Goal: Information Seeking & Learning: Check status

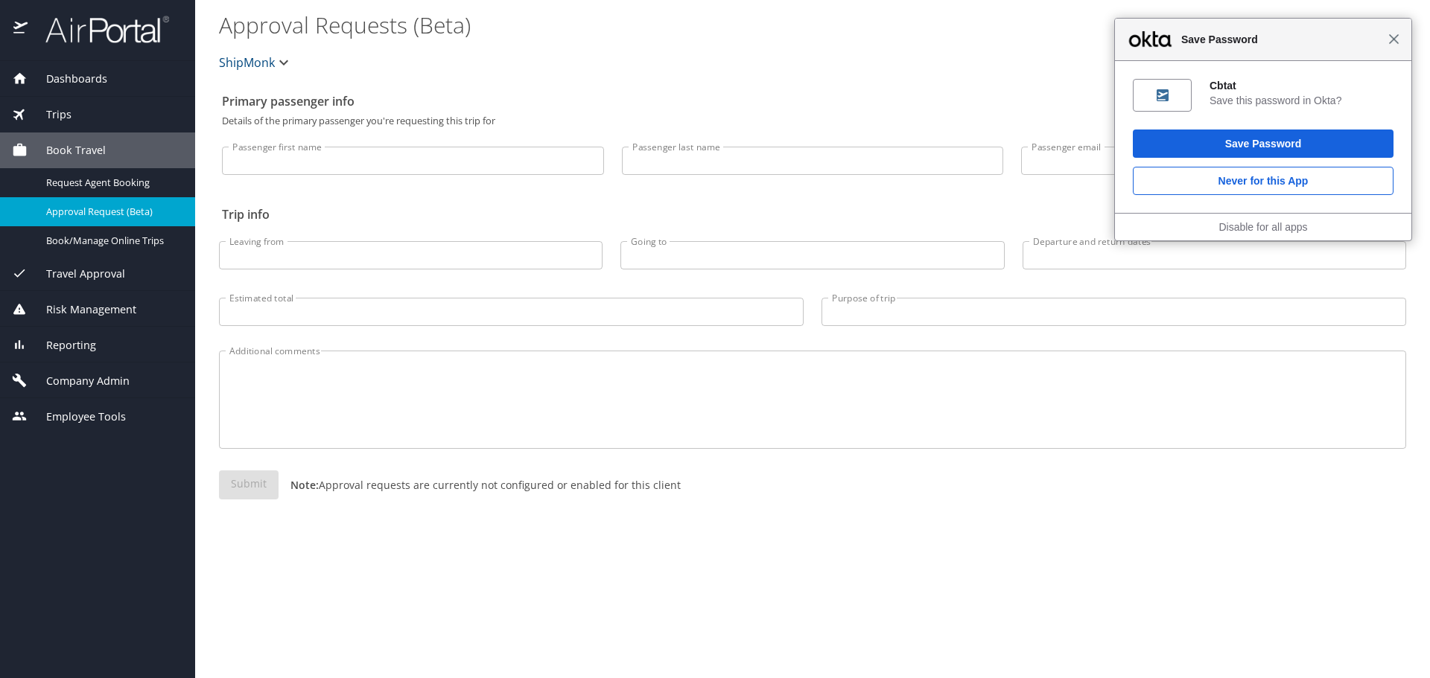
click at [1395, 38] on span "Close" at bounding box center [1393, 39] width 11 height 11
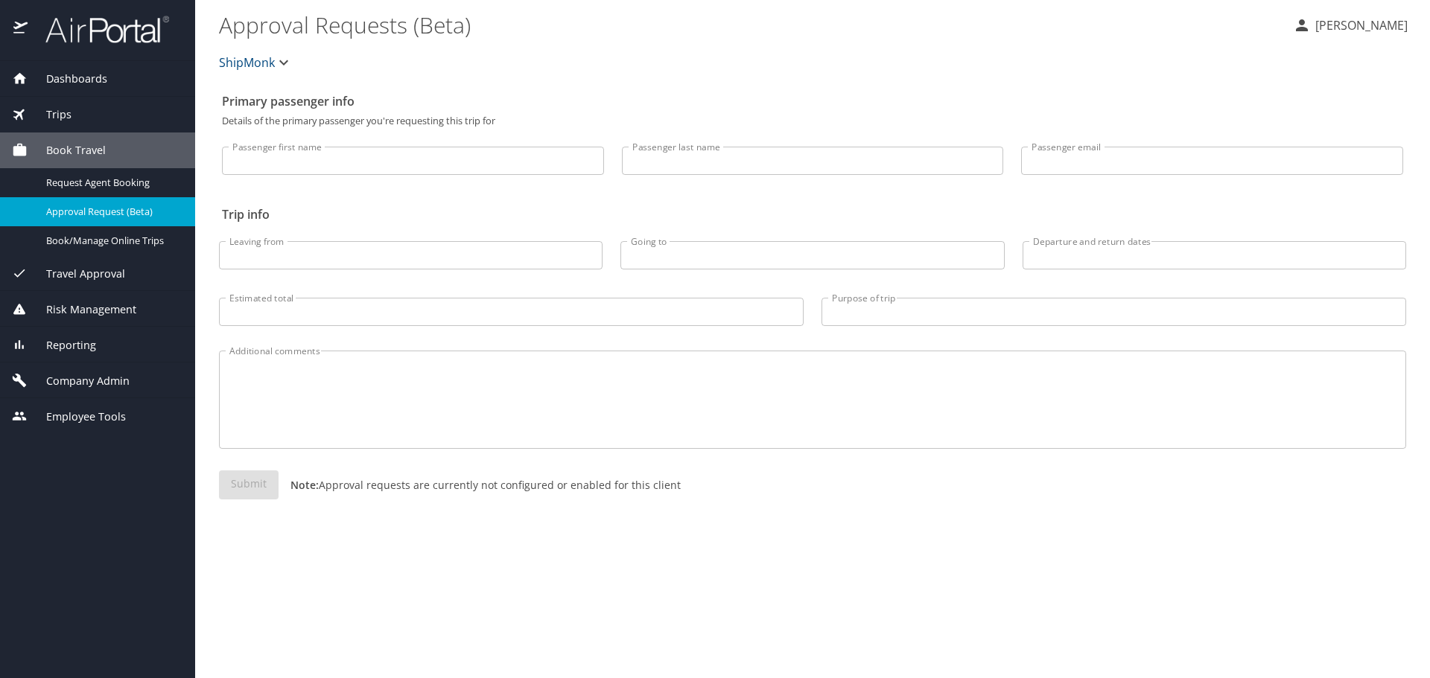
click at [67, 117] on span "Trips" at bounding box center [50, 114] width 44 height 16
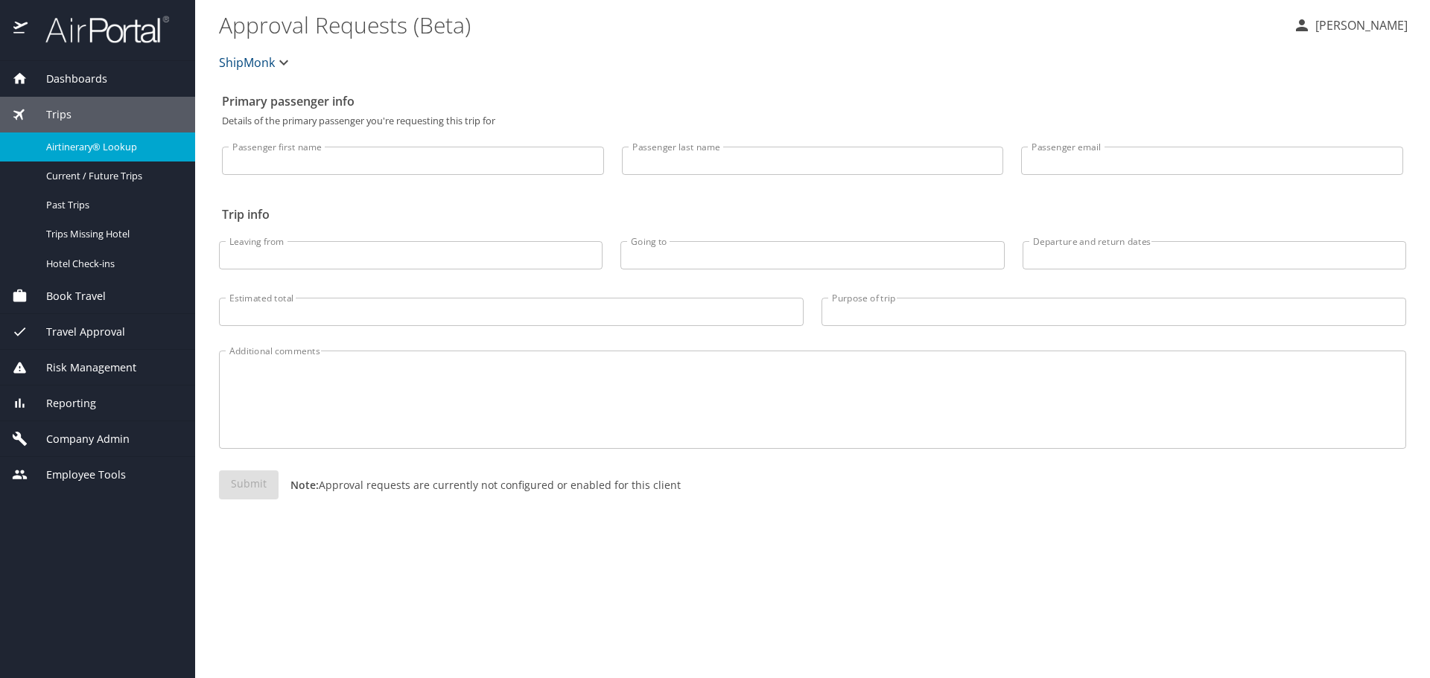
click at [92, 154] on div "Airtinerary® Lookup" at bounding box center [97, 146] width 171 height 17
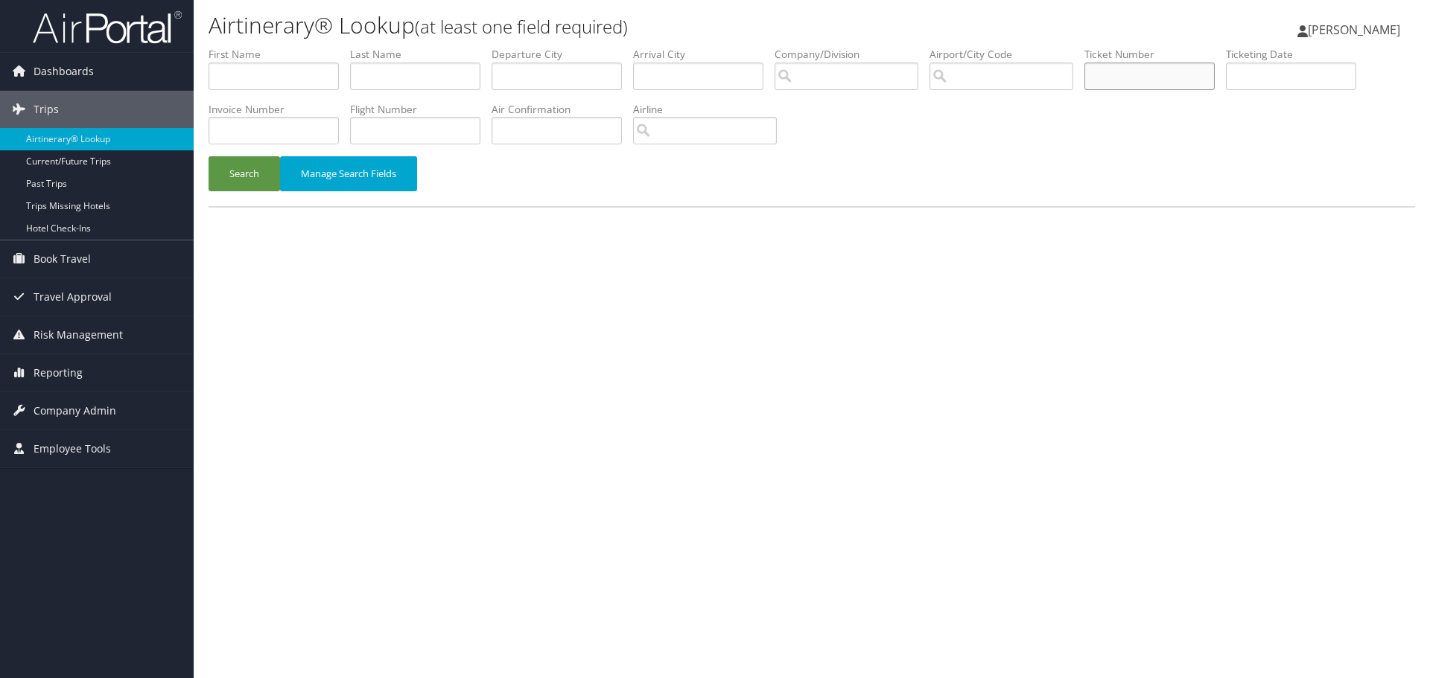
click at [1124, 74] on input "text" at bounding box center [1149, 77] width 130 height 28
paste input "AIR0017311205387"
click at [233, 168] on button "Search" at bounding box center [243, 173] width 71 height 35
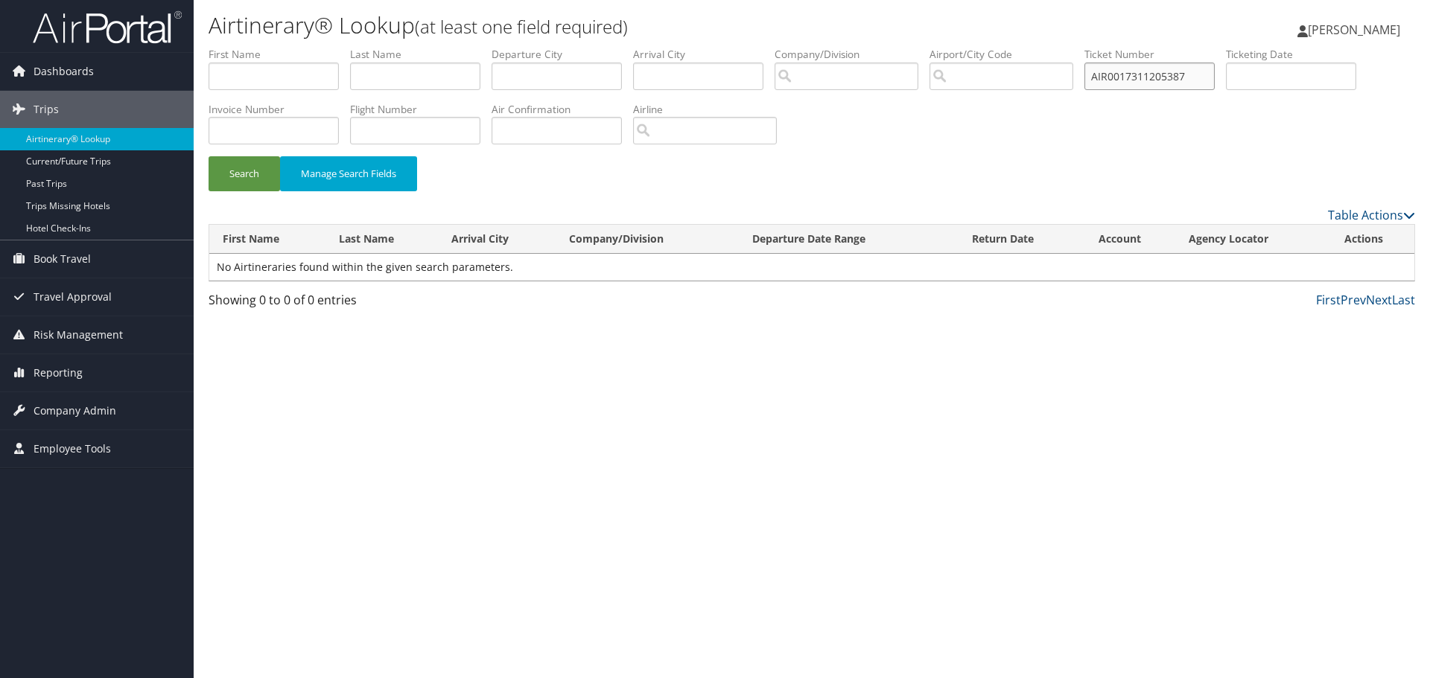
click at [1121, 74] on input "AIR0017311205387" at bounding box center [1149, 77] width 130 height 28
click at [208, 156] on button "Search" at bounding box center [243, 173] width 71 height 35
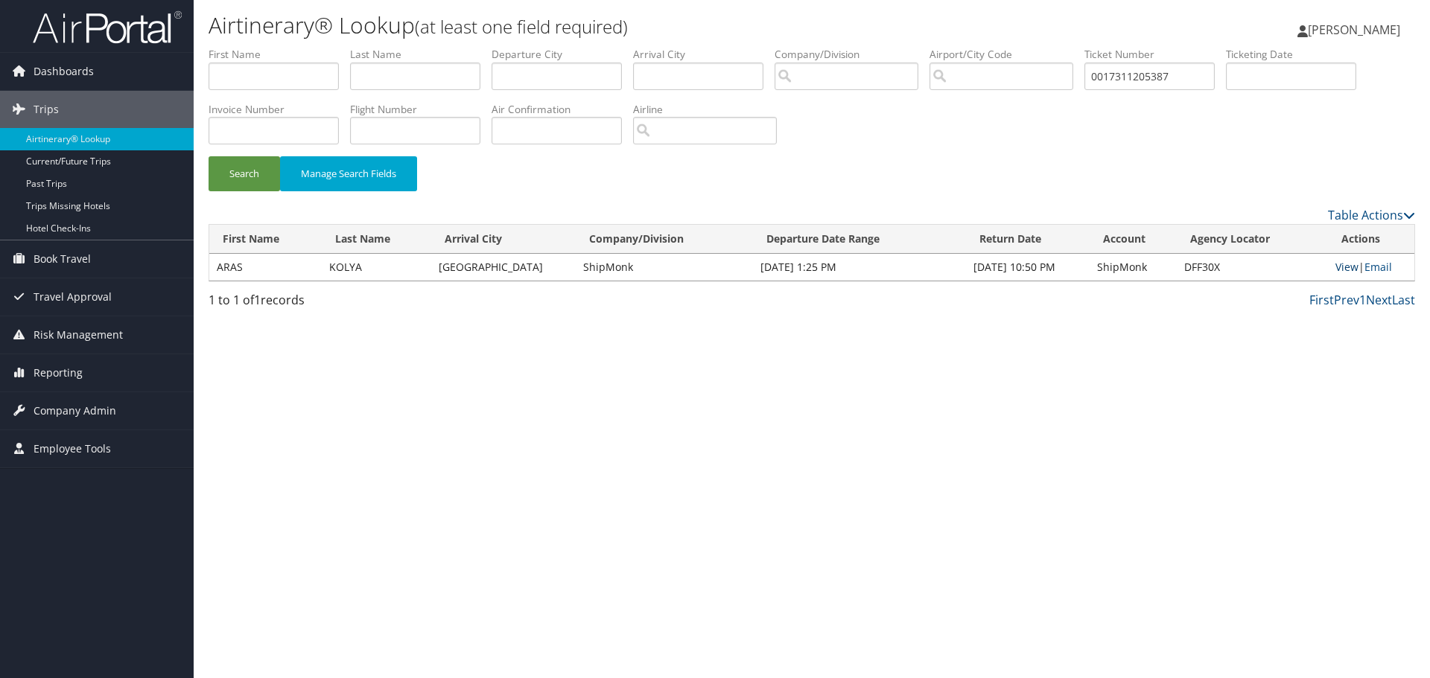
click at [1336, 267] on link "View" at bounding box center [1346, 267] width 23 height 14
drag, startPoint x: 1197, startPoint y: 68, endPoint x: 1046, endPoint y: 71, distance: 150.4
click at [1046, 47] on ul "First Name Last Name Departure City Arrival City Company/Division Airport/City …" at bounding box center [811, 47] width 1206 height 0
paste input "4870447067104"
type input "4870447067104"
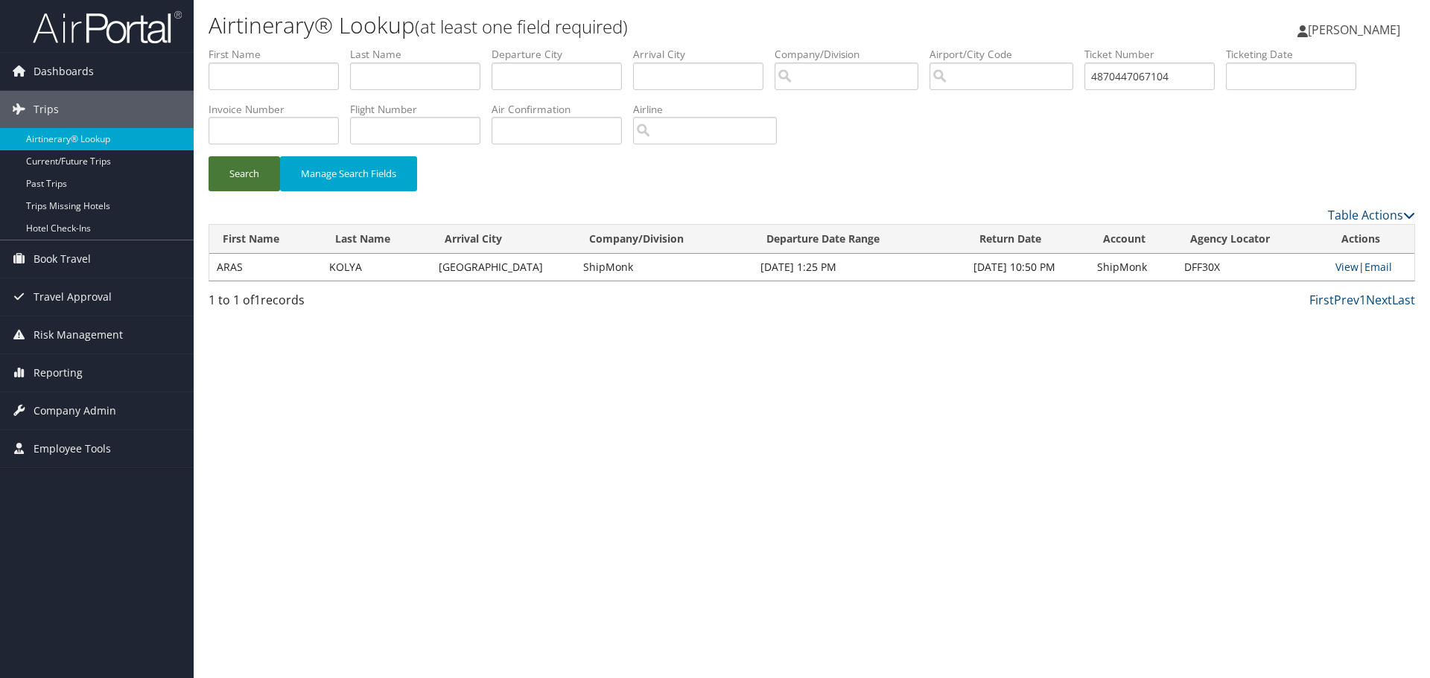
click at [245, 174] on button "Search" at bounding box center [243, 173] width 71 height 35
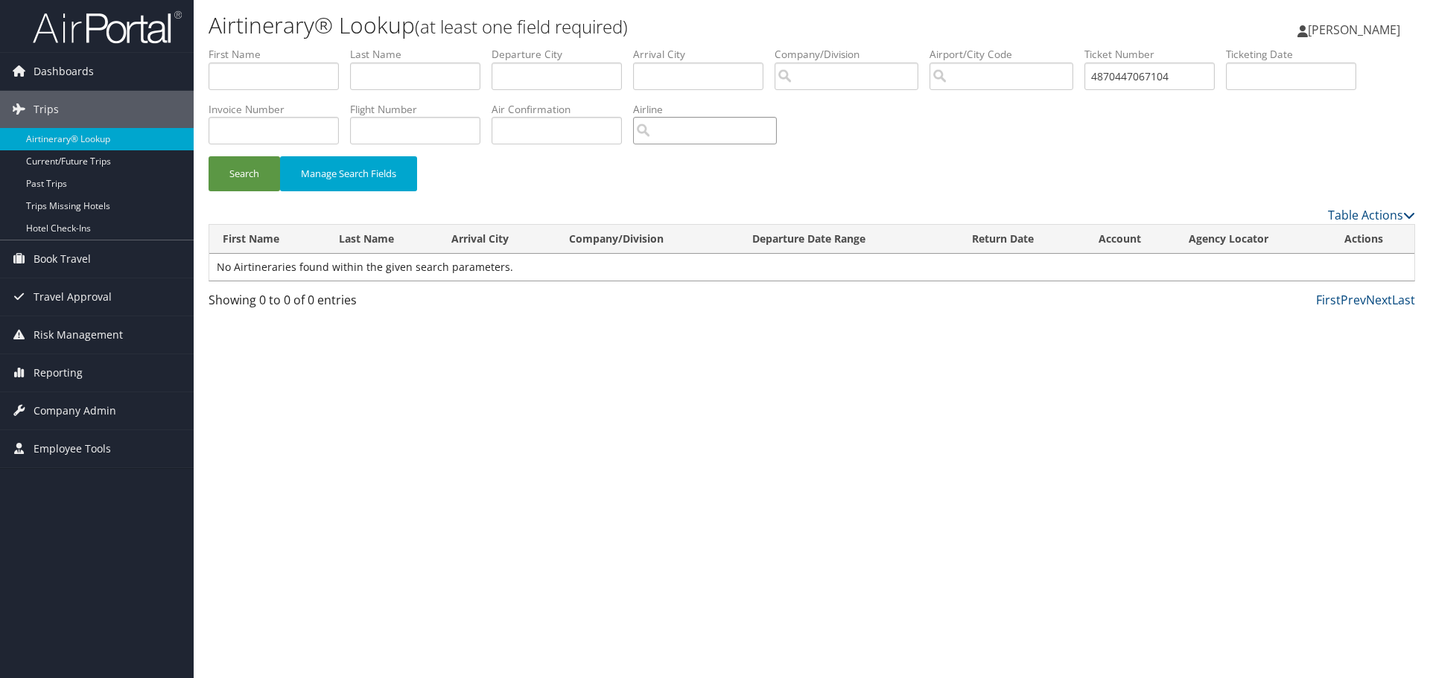
click at [687, 127] on input "search" at bounding box center [705, 131] width 144 height 28
click at [727, 167] on div "AirVendor" at bounding box center [713, 173] width 140 height 15
type input "Spirit Airlines"
click at [224, 177] on button "Search" at bounding box center [243, 173] width 71 height 35
click at [728, 127] on input "Spirit Airlines" at bounding box center [705, 131] width 144 height 28
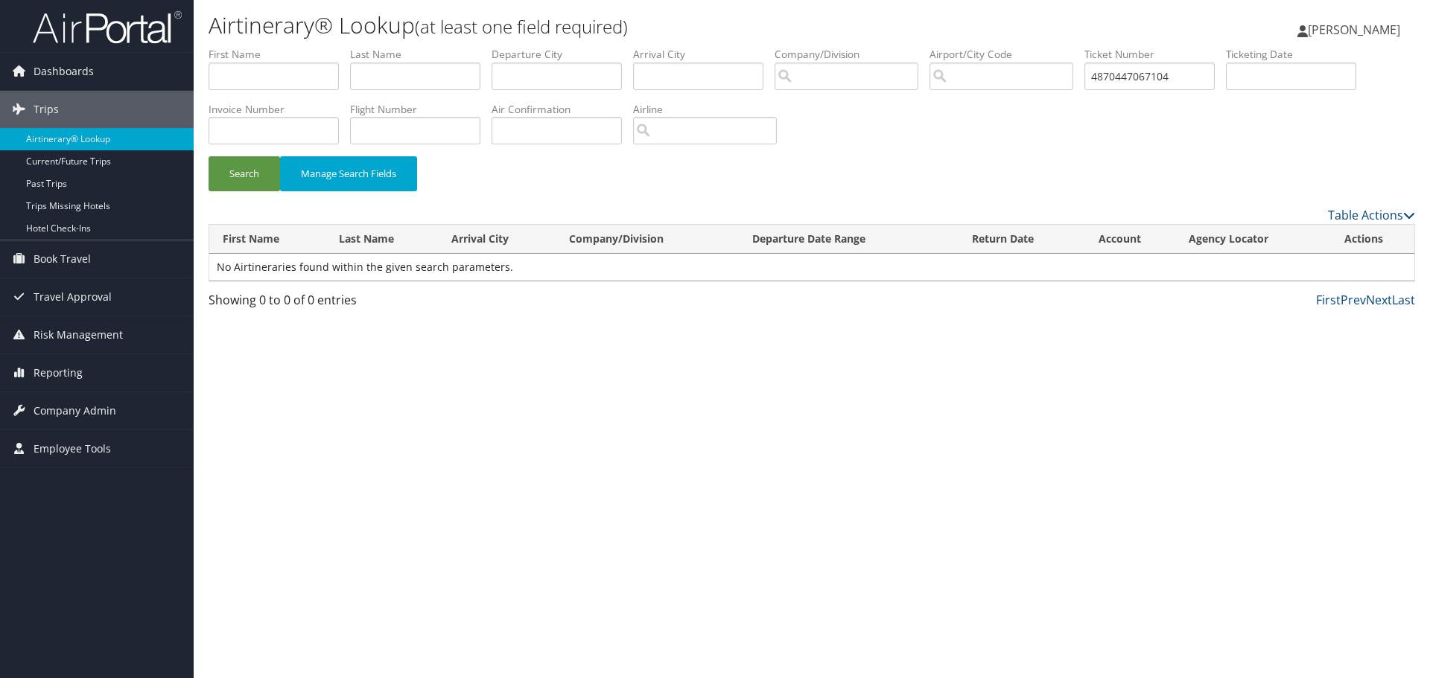
click at [863, 134] on div "Search Manage Search Fields" at bounding box center [811, 126] width 1229 height 159
click at [1109, 68] on input "4870447067104" at bounding box center [1149, 77] width 130 height 28
click at [208, 156] on button "Search" at bounding box center [243, 173] width 71 height 35
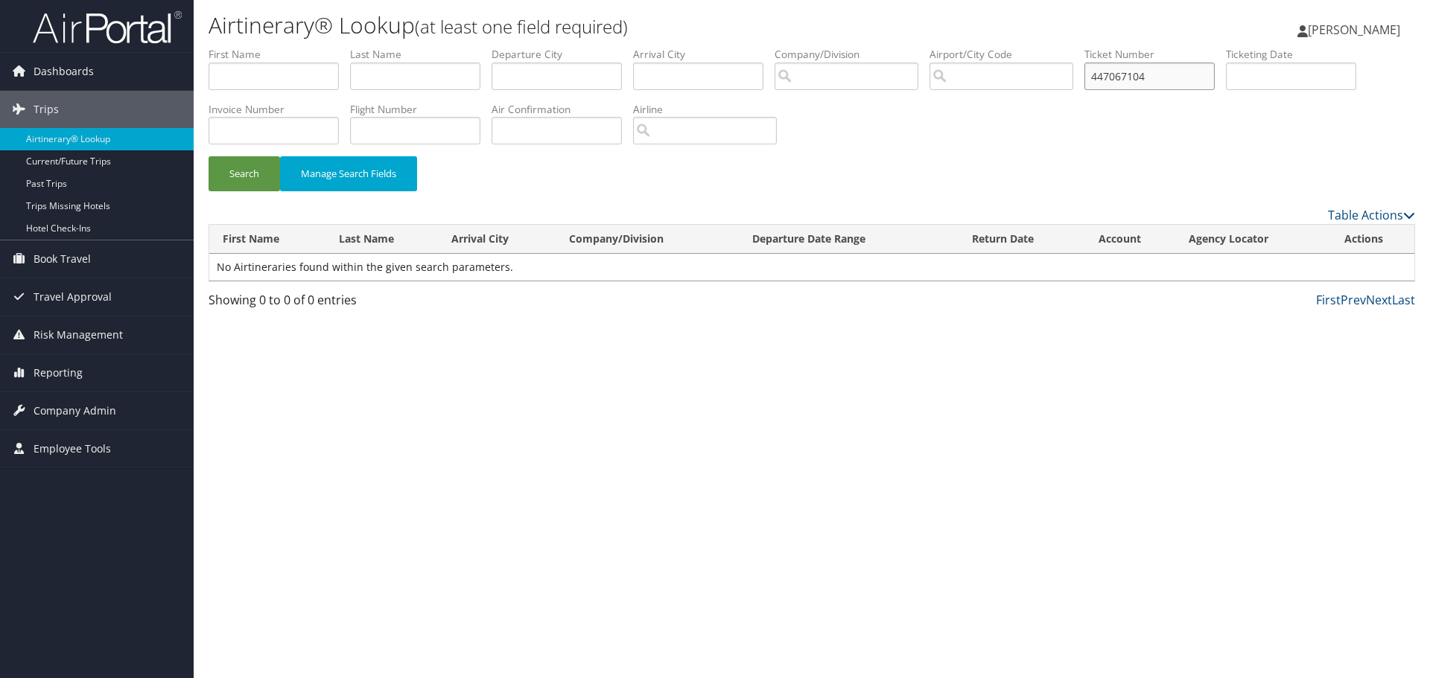
click at [208, 156] on button "Search" at bounding box center [243, 173] width 71 height 35
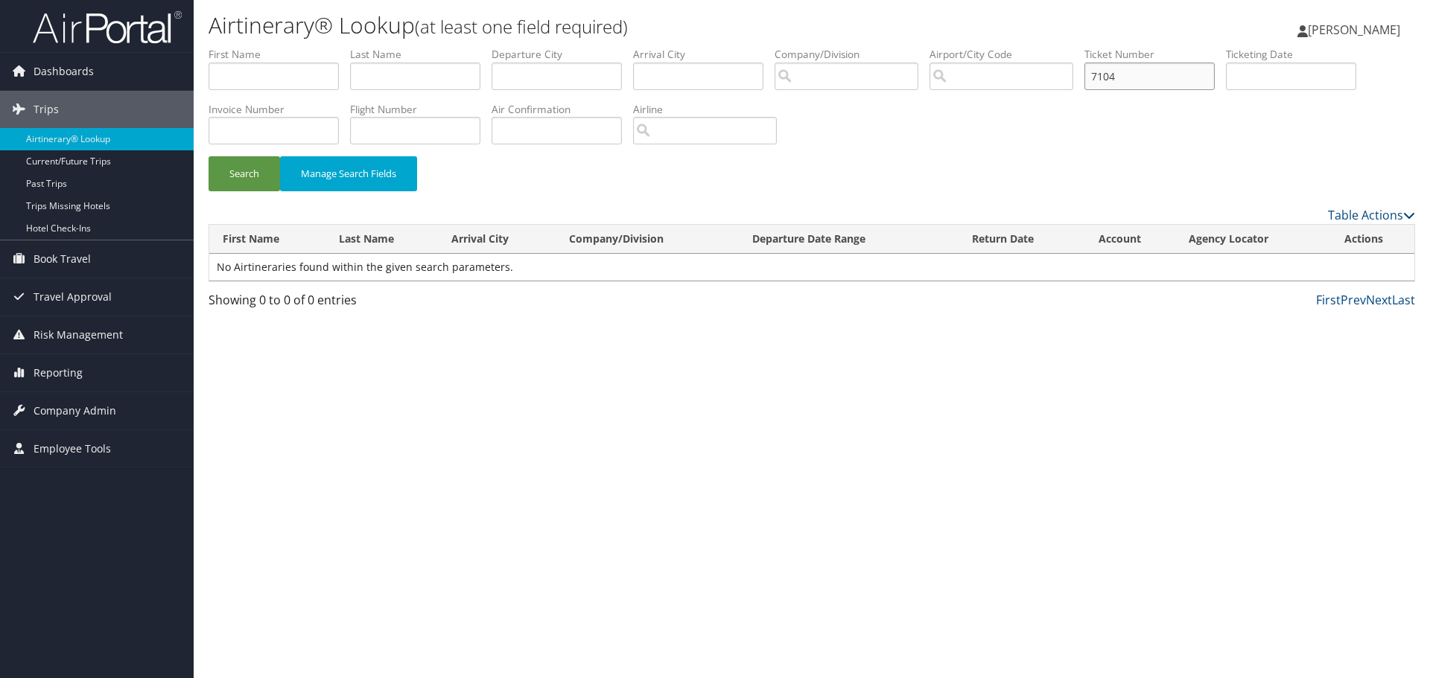
click at [208, 156] on button "Search" at bounding box center [243, 173] width 71 height 35
type input "4"
click at [208, 156] on button "Search" at bounding box center [243, 173] width 71 height 35
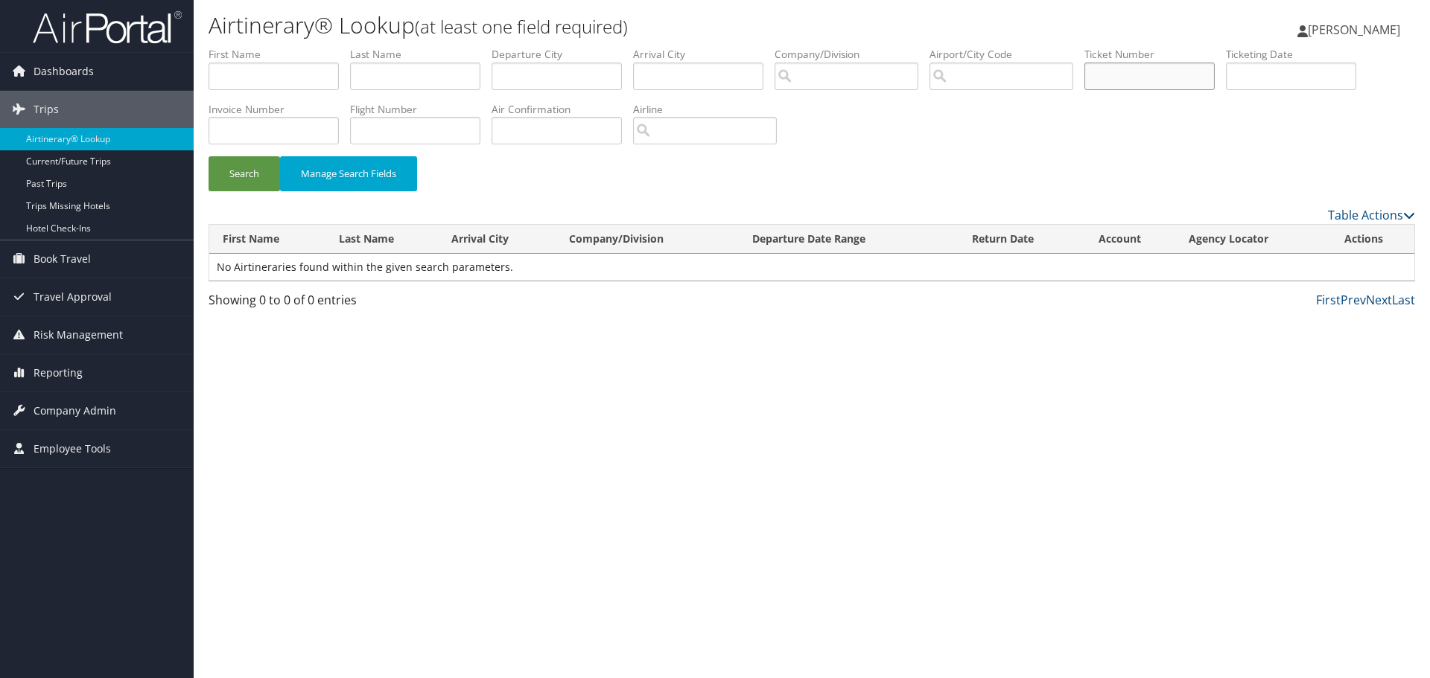
click at [208, 156] on button "Search" at bounding box center [243, 173] width 71 height 35
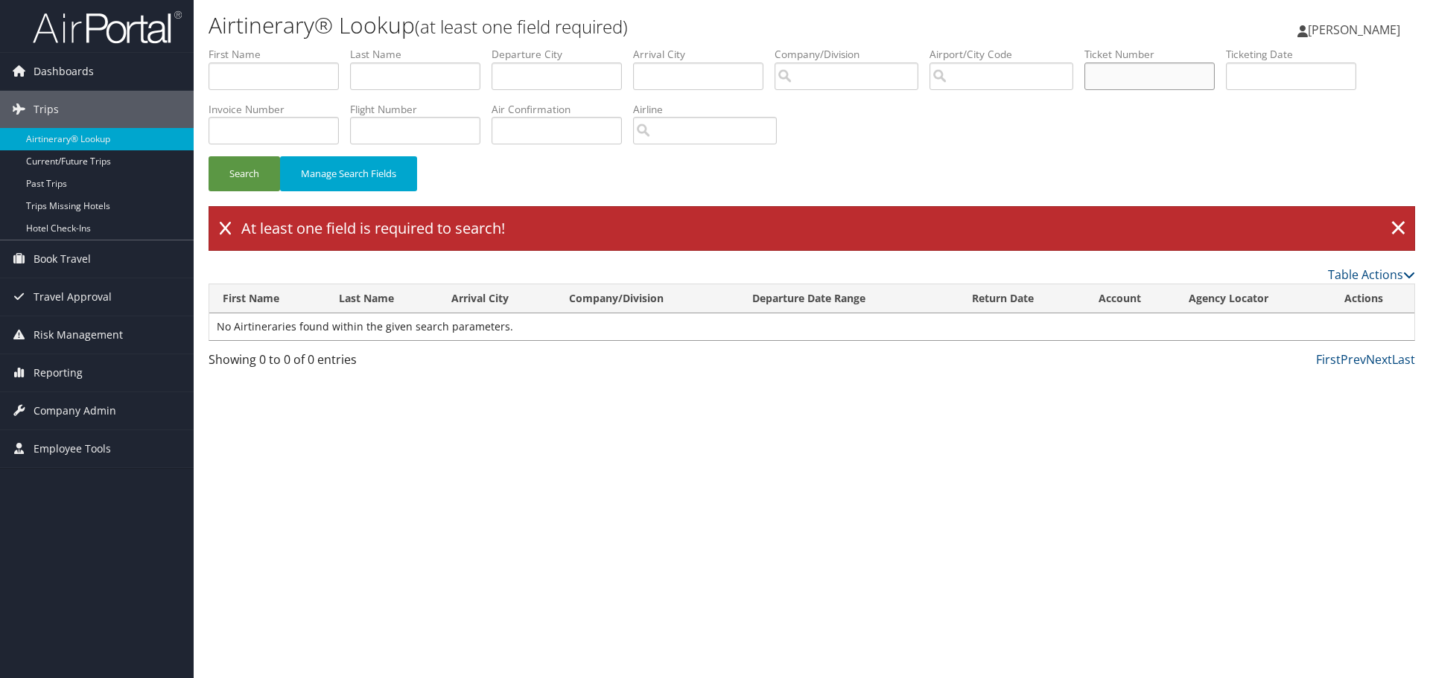
click at [1135, 83] on input "text" at bounding box center [1149, 77] width 130 height 28
paste input "AIRL 4870447067104"
click at [208, 156] on button "Search" at bounding box center [243, 173] width 71 height 35
click at [1127, 74] on input "AIRL 4870447067104" at bounding box center [1149, 77] width 130 height 28
click at [208, 156] on button "Search" at bounding box center [243, 173] width 71 height 35
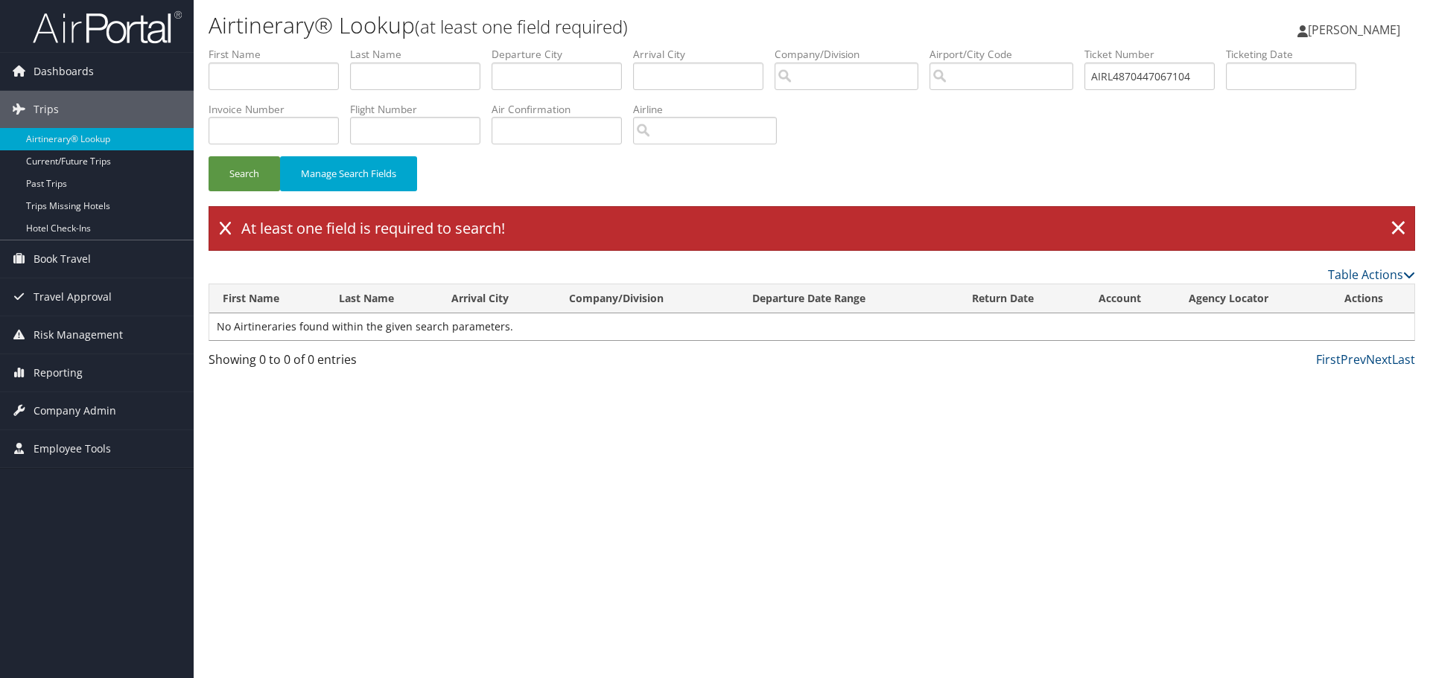
click at [224, 227] on icon at bounding box center [225, 228] width 11 height 15
click at [1395, 226] on link "×" at bounding box center [1398, 229] width 26 height 30
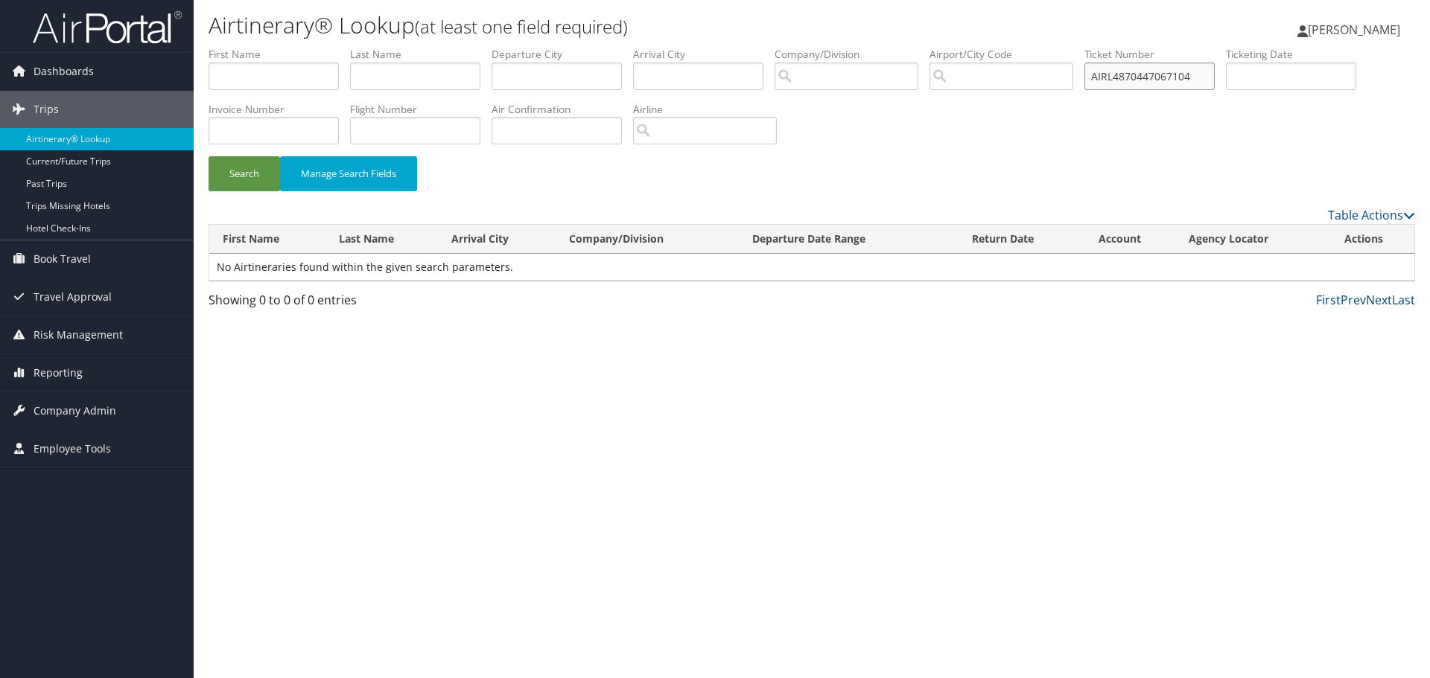
drag, startPoint x: 1126, startPoint y: 78, endPoint x: 1080, endPoint y: 80, distance: 45.4
click at [1080, 47] on ul "First Name Last Name Departure City Arrival City Company/Division Airport/City …" at bounding box center [811, 47] width 1206 height 0
click at [1192, 78] on input "4870447067104" at bounding box center [1149, 77] width 130 height 28
click at [208, 156] on button "Search" at bounding box center [243, 173] width 71 height 35
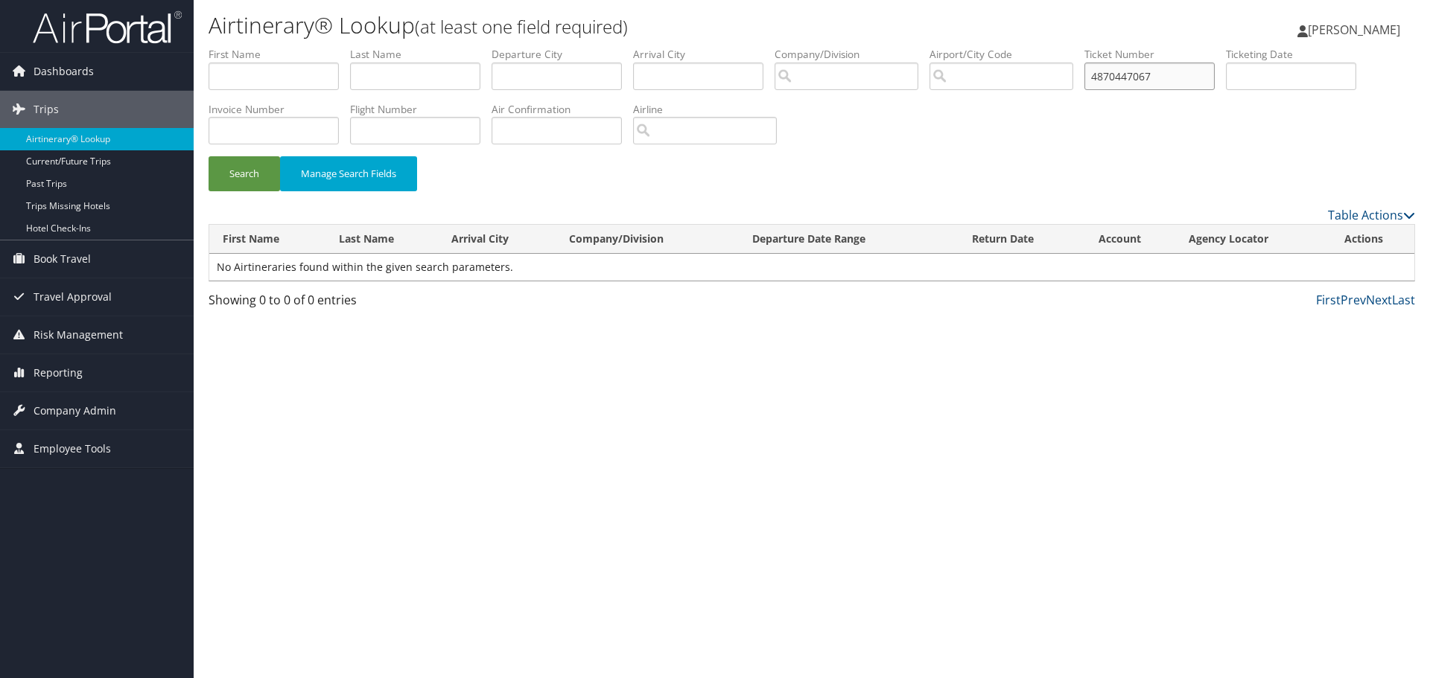
click at [208, 156] on button "Search" at bounding box center [243, 173] width 71 height 35
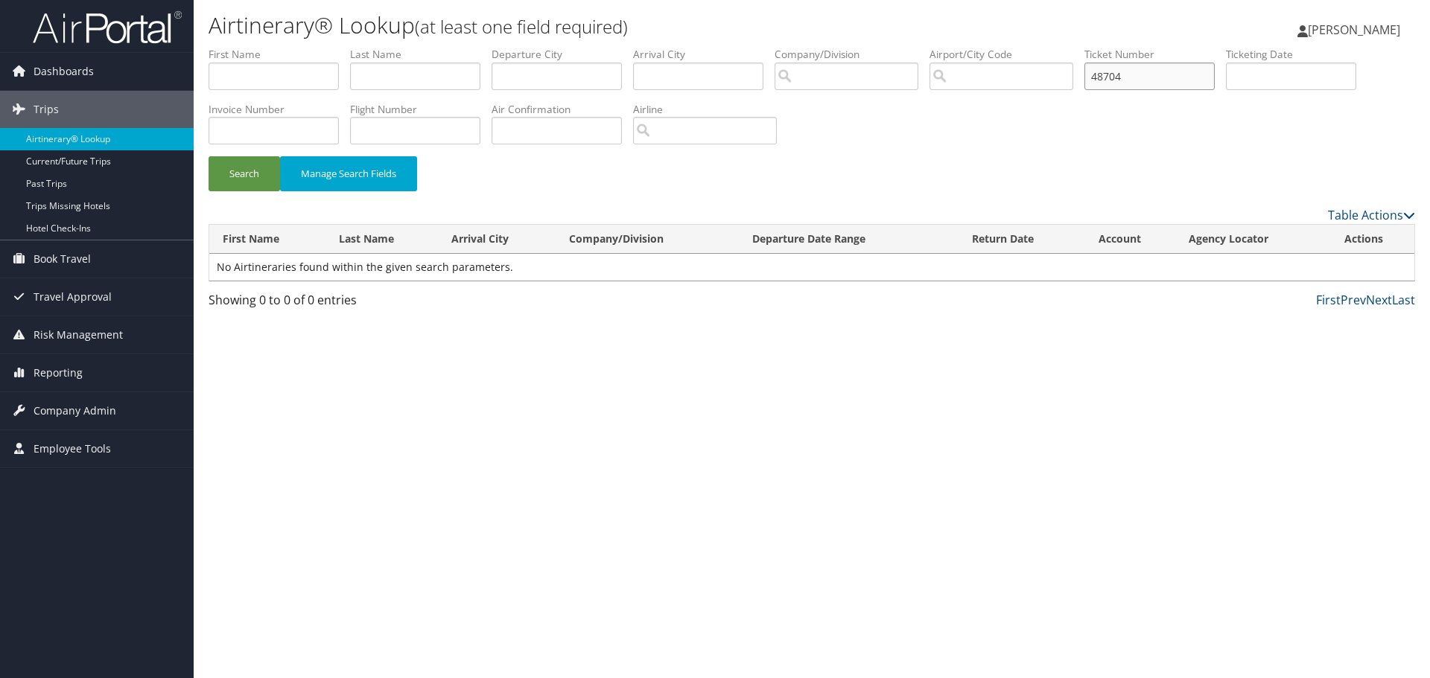
click at [208, 156] on button "Search" at bounding box center [243, 173] width 71 height 35
type input "4"
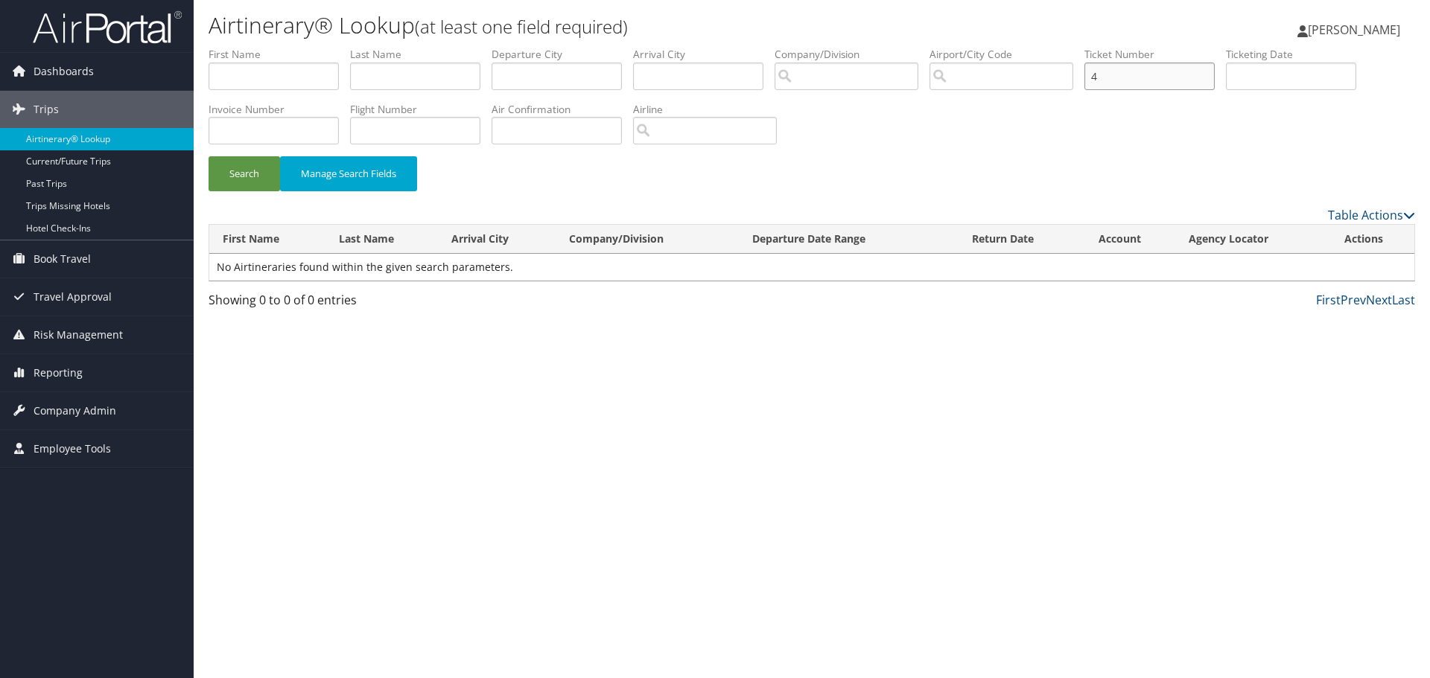
click at [208, 156] on button "Search" at bounding box center [243, 173] width 71 height 35
drag, startPoint x: 1132, startPoint y: 80, endPoint x: 1054, endPoint y: 88, distance: 77.9
click at [1054, 47] on ul "First Name Last Name Departure City Arrival City Company/Division Airport/City …" at bounding box center [811, 47] width 1206 height 0
click at [995, 138] on div "Search Manage Search Fields" at bounding box center [811, 126] width 1229 height 159
click at [746, 131] on input "search" at bounding box center [705, 131] width 144 height 28
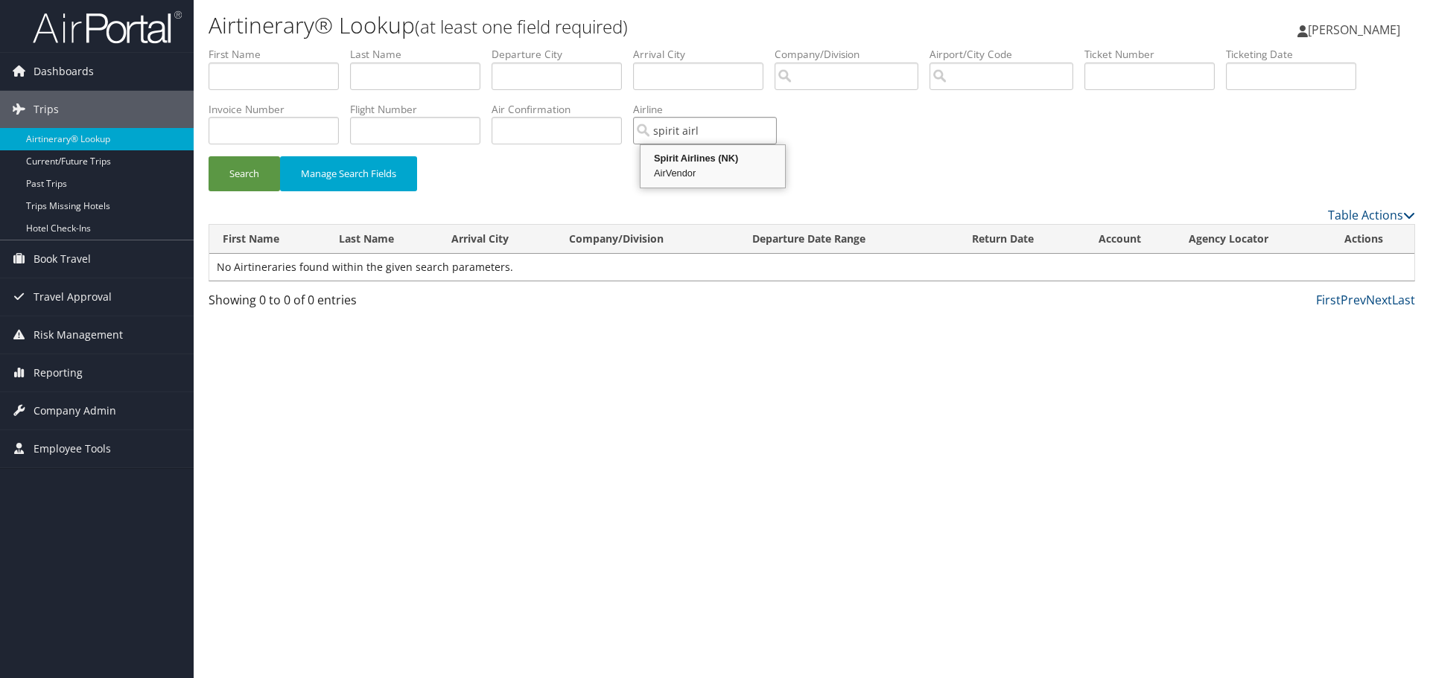
click at [726, 176] on div "AirVendor" at bounding box center [713, 173] width 140 height 15
type input "Spirit Airlines"
click at [245, 176] on button "Search" at bounding box center [243, 173] width 71 height 35
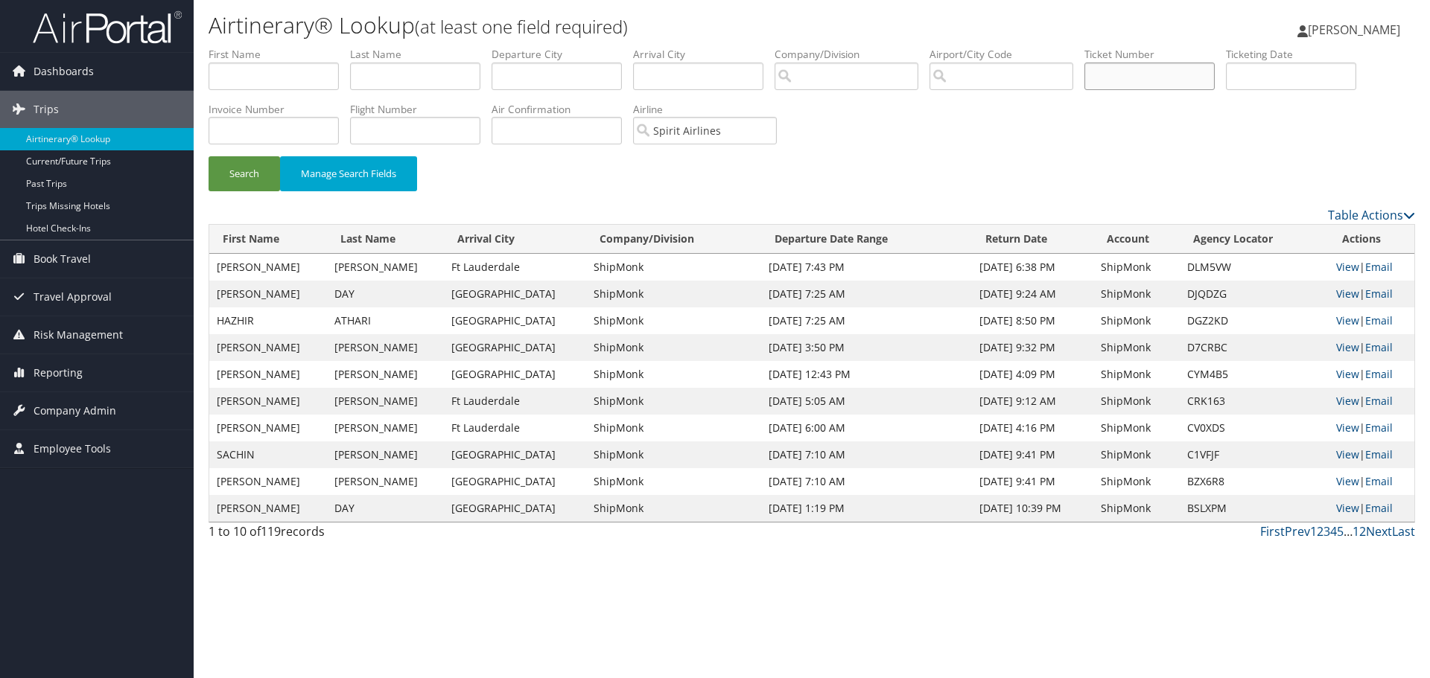
click at [1135, 72] on input "text" at bounding box center [1149, 77] width 130 height 28
paste input "AIR0017311205387"
click at [1132, 78] on input "AIR0017311205387" at bounding box center [1149, 77] width 130 height 28
type input "17311205387"
click at [208, 156] on button "Search" at bounding box center [243, 173] width 71 height 35
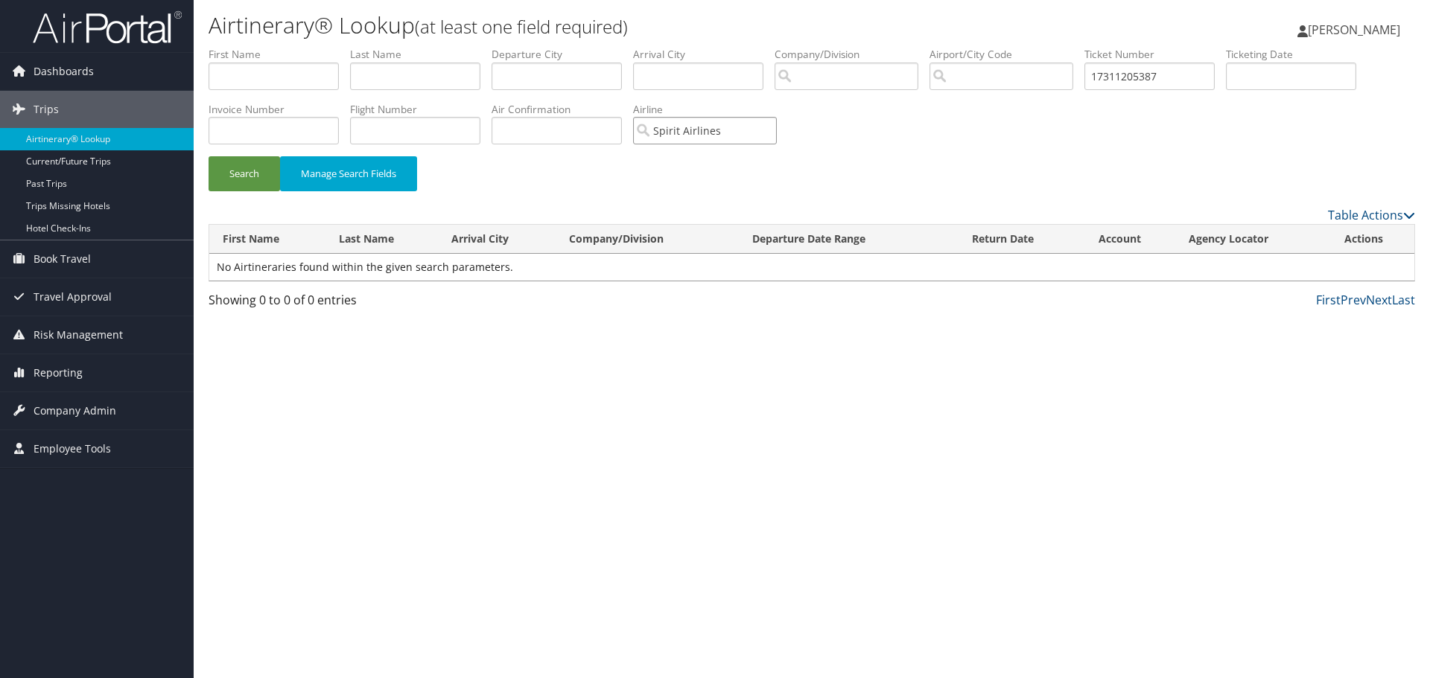
click at [774, 131] on input "Spirit Airlines" at bounding box center [705, 131] width 144 height 28
click at [240, 192] on div "Search Manage Search Fields" at bounding box center [811, 181] width 1229 height 50
click at [241, 181] on button "Search" at bounding box center [243, 173] width 71 height 35
click at [1189, 77] on input "17311205387" at bounding box center [1149, 77] width 130 height 28
click at [208, 156] on button "Search" at bounding box center [243, 173] width 71 height 35
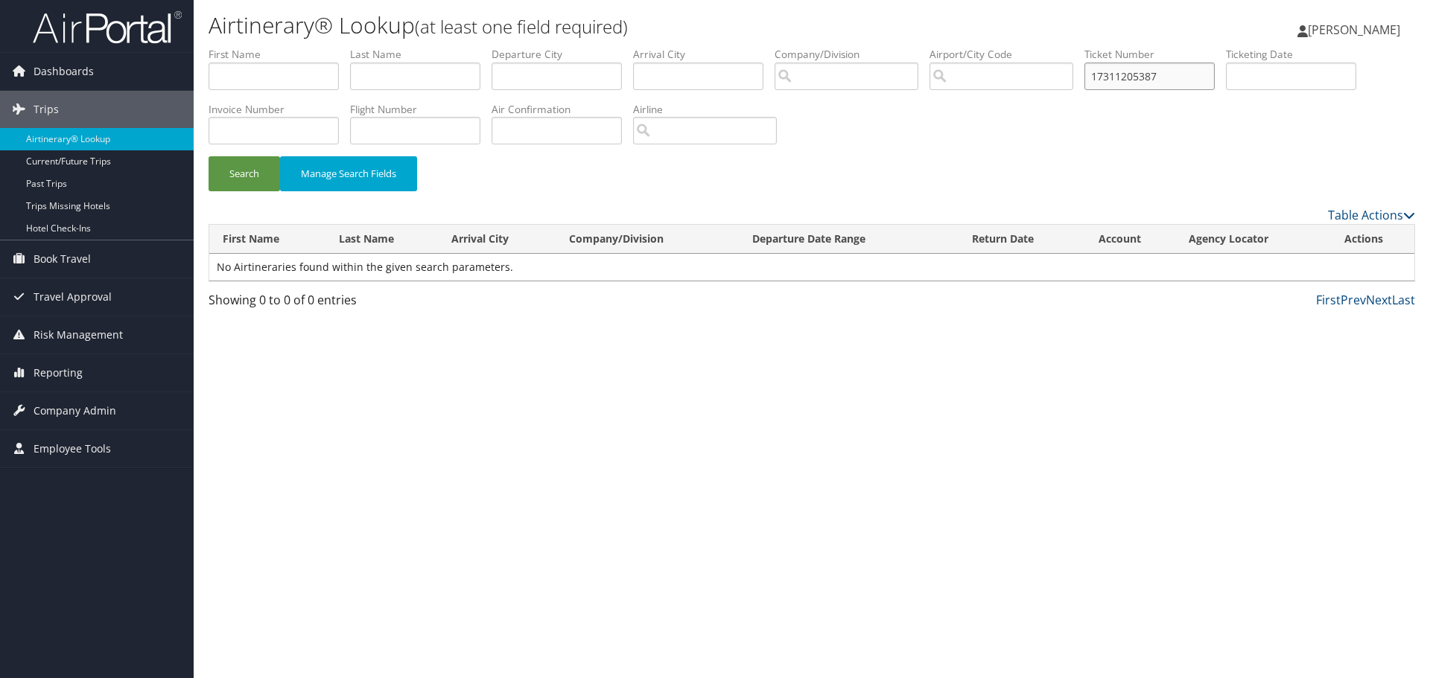
click at [1109, 76] on input "17311205387" at bounding box center [1149, 77] width 130 height 28
click at [208, 156] on button "Search" at bounding box center [243, 173] width 71 height 35
drag, startPoint x: 1177, startPoint y: 80, endPoint x: 1060, endPoint y: 82, distance: 117.7
click at [1060, 47] on ul "First Name Last Name Departure City Arrival City Company/Division Airport/City …" at bounding box center [811, 47] width 1206 height 0
paste input "AIR001"
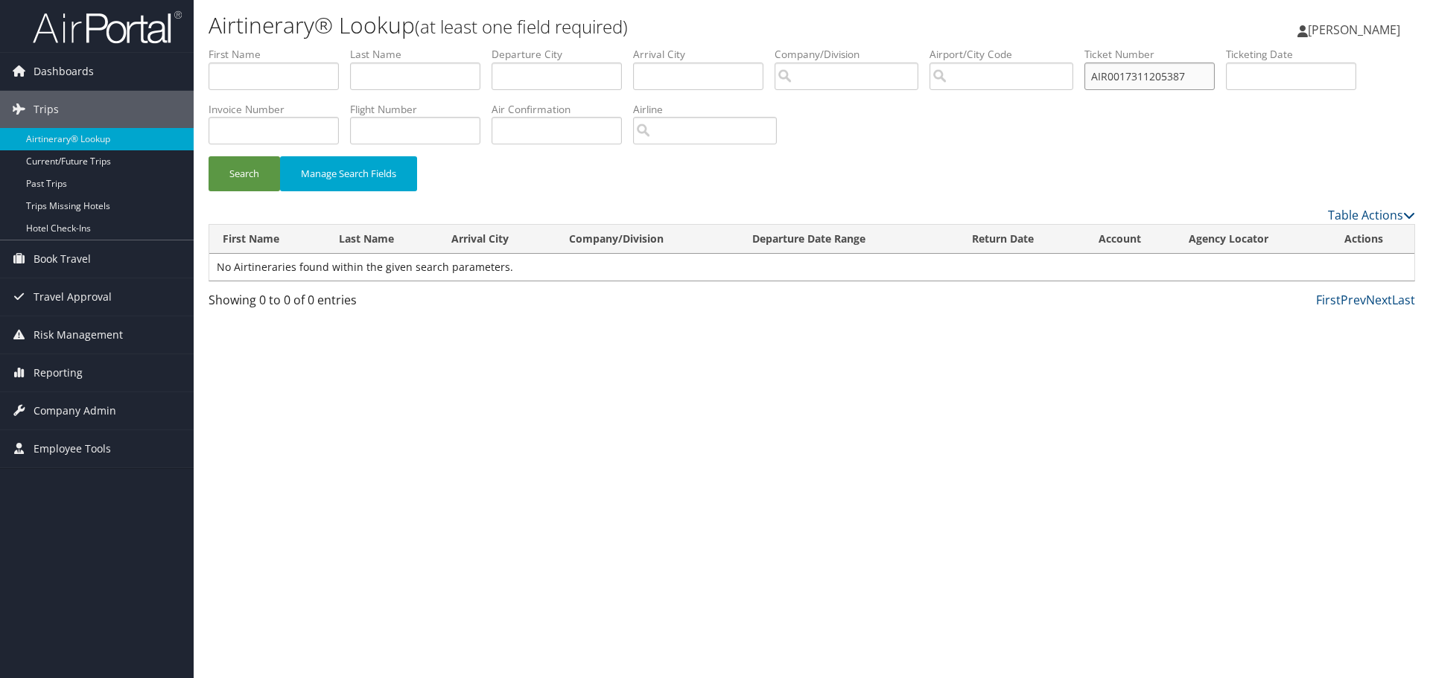
click at [208, 156] on button "Search" at bounding box center [243, 173] width 71 height 35
click at [1121, 76] on input "AIR0017311205387" at bounding box center [1149, 77] width 130 height 28
type input "0017311205387"
click at [208, 156] on button "Search" at bounding box center [243, 173] width 71 height 35
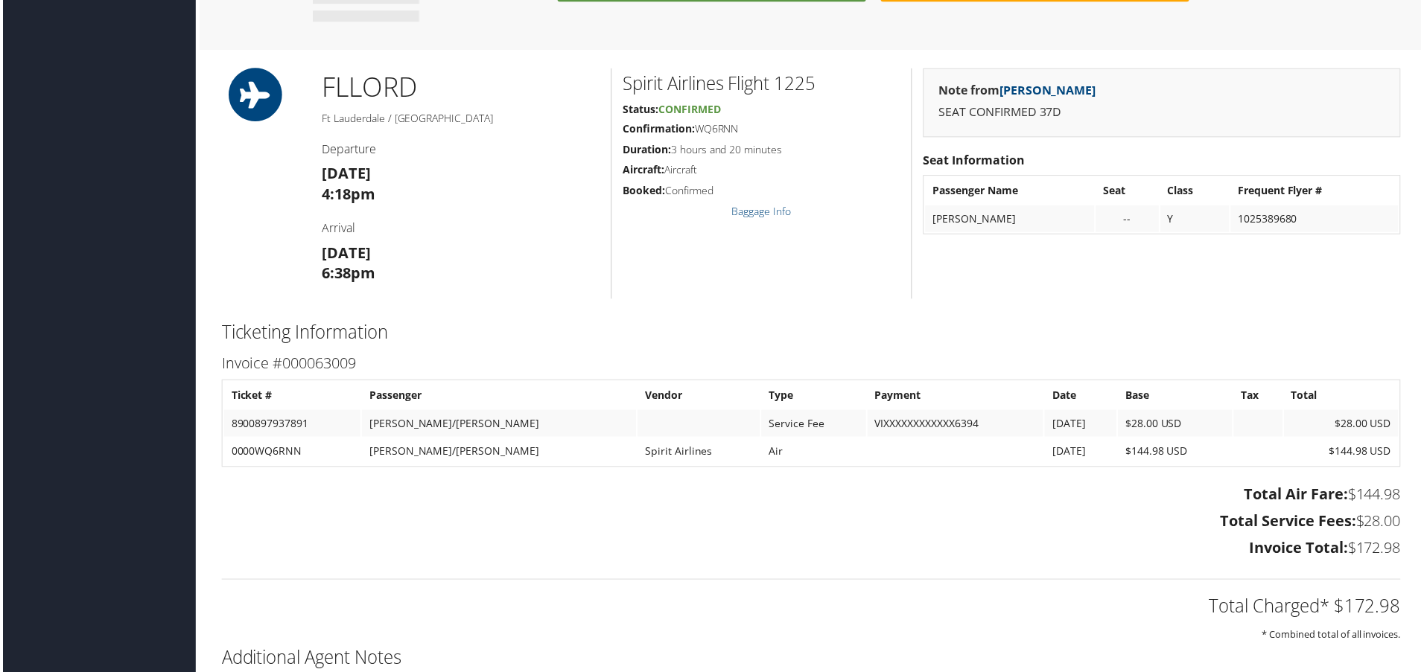
scroll to position [968, 0]
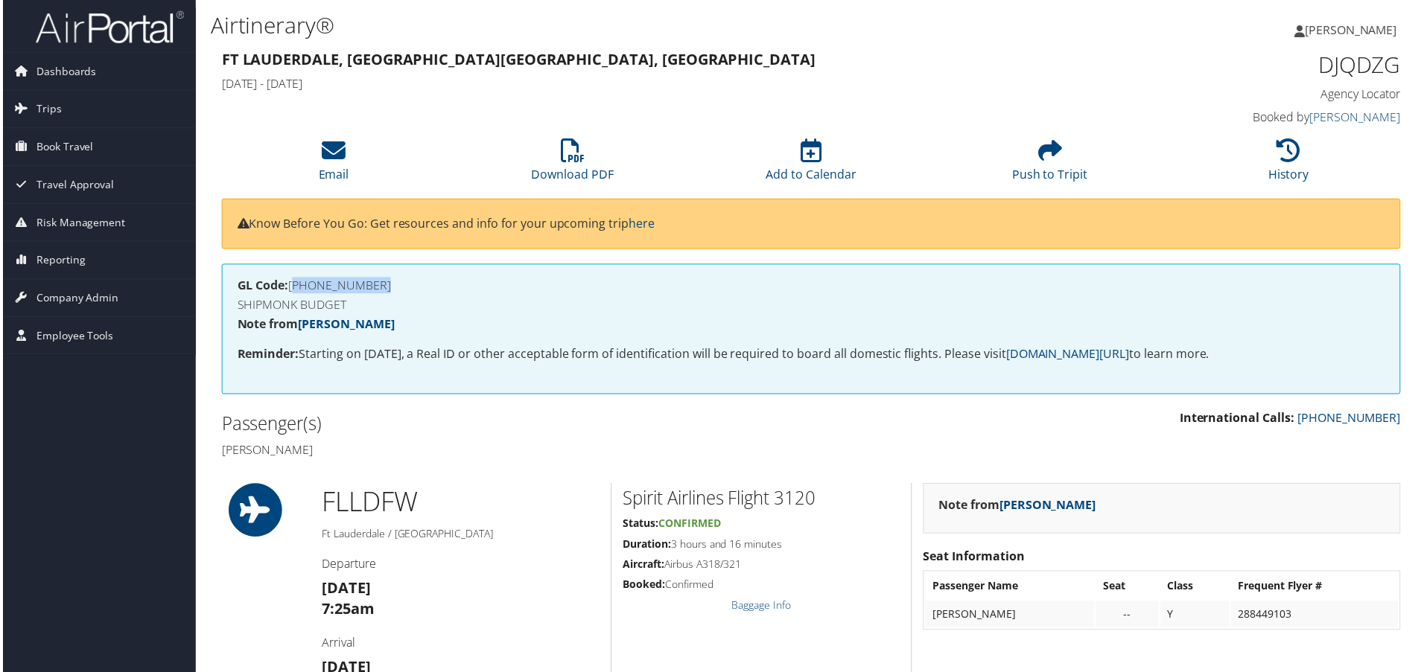
drag, startPoint x: 372, startPoint y: 284, endPoint x: 292, endPoint y: 287, distance: 80.4
click at [292, 287] on h4 "GL Code: 5603-02-11-00" at bounding box center [811, 287] width 1153 height 12
copy h4 "5603-02-11-00"
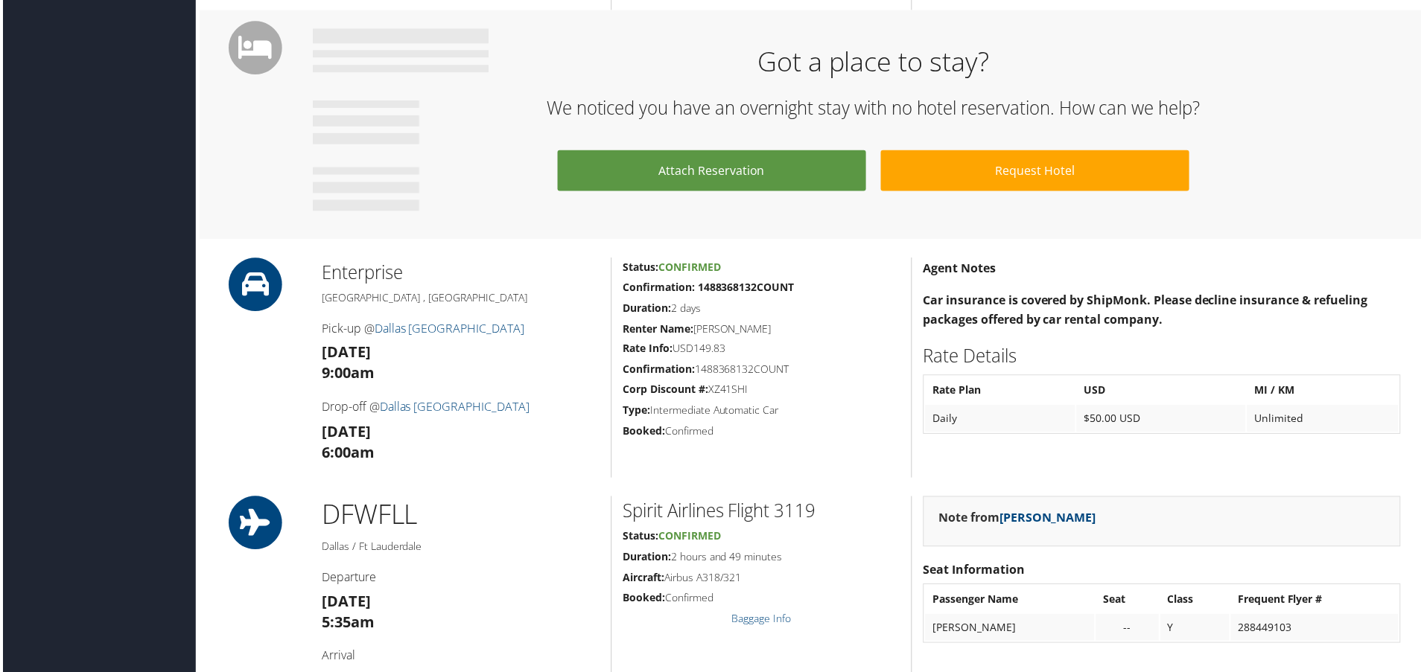
scroll to position [863, 0]
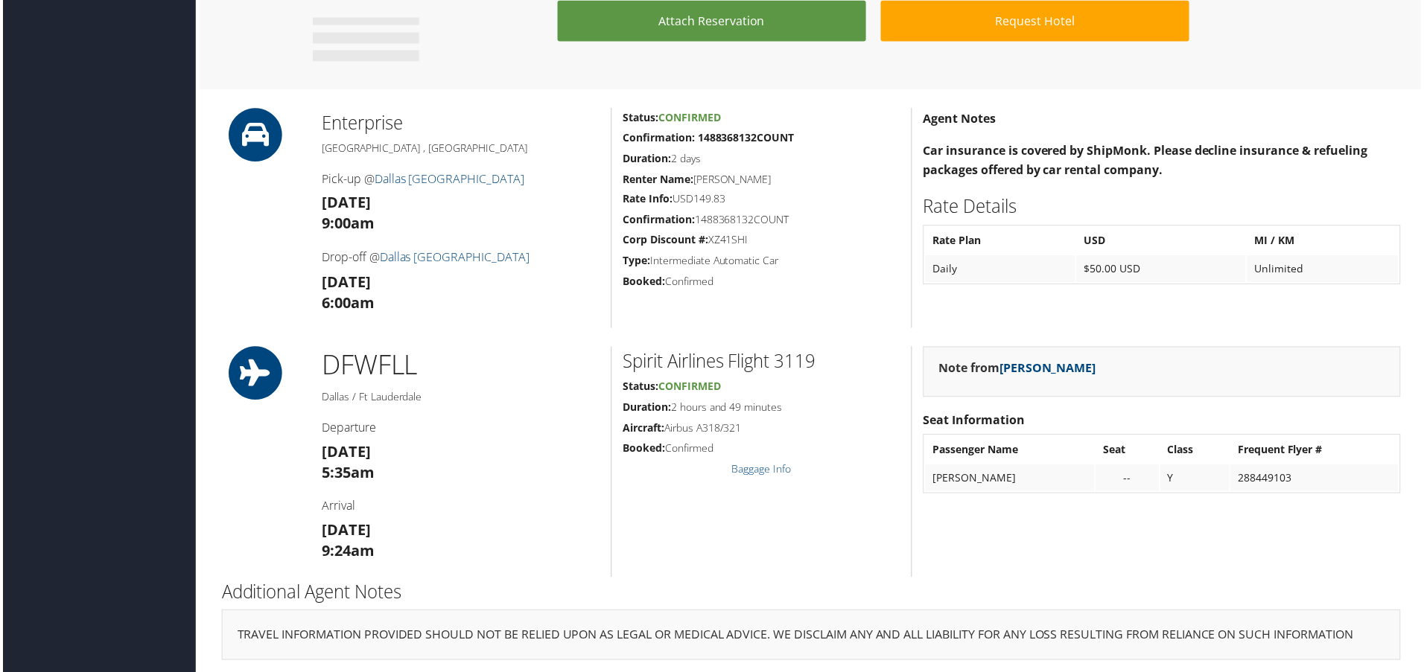
drag, startPoint x: 787, startPoint y: 173, endPoint x: 693, endPoint y: 175, distance: 93.8
click at [693, 175] on h5 "Renter Name: CHRISTOPHER DAY" at bounding box center [761, 180] width 278 height 15
click at [789, 173] on h5 "Renter Name: CHRISTOPHER DAY" at bounding box center [761, 180] width 278 height 15
drag, startPoint x: 785, startPoint y: 171, endPoint x: 697, endPoint y: 175, distance: 87.9
click at [697, 175] on h5 "Renter Name: CHRISTOPHER DAY" at bounding box center [761, 180] width 278 height 15
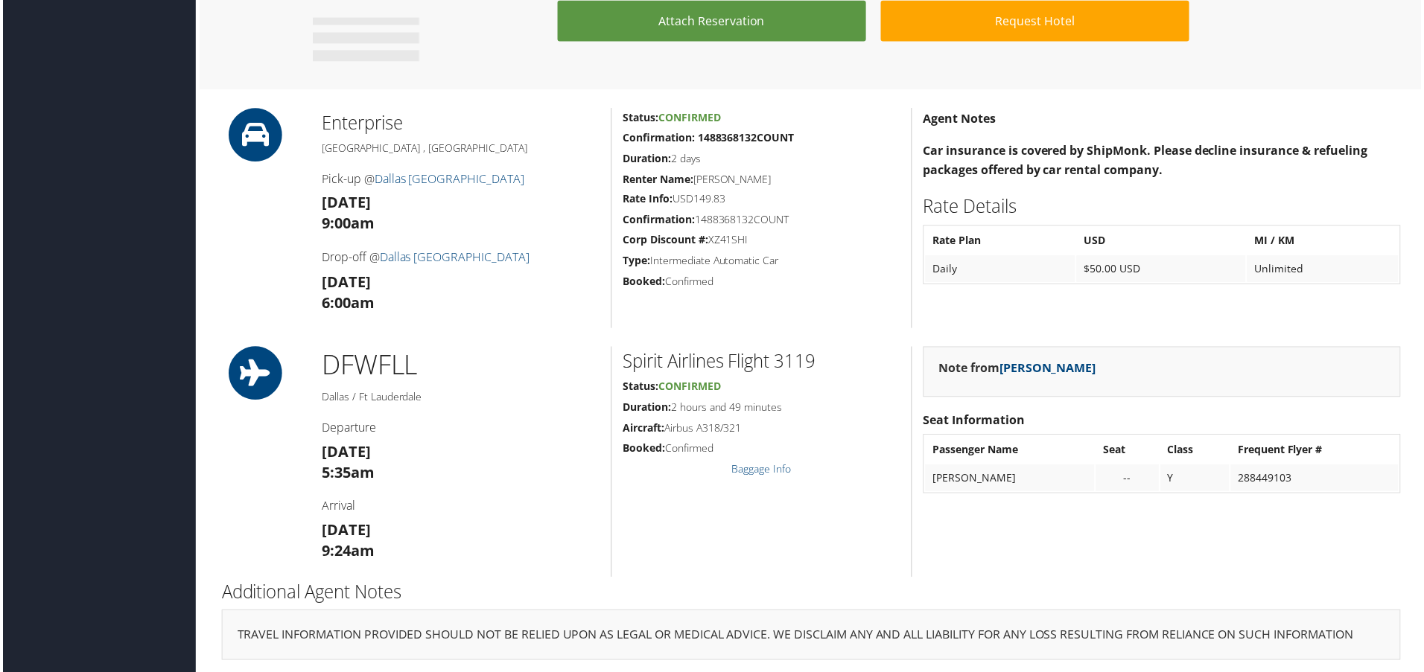
copy h5 "CHRISTOPHER DAY"
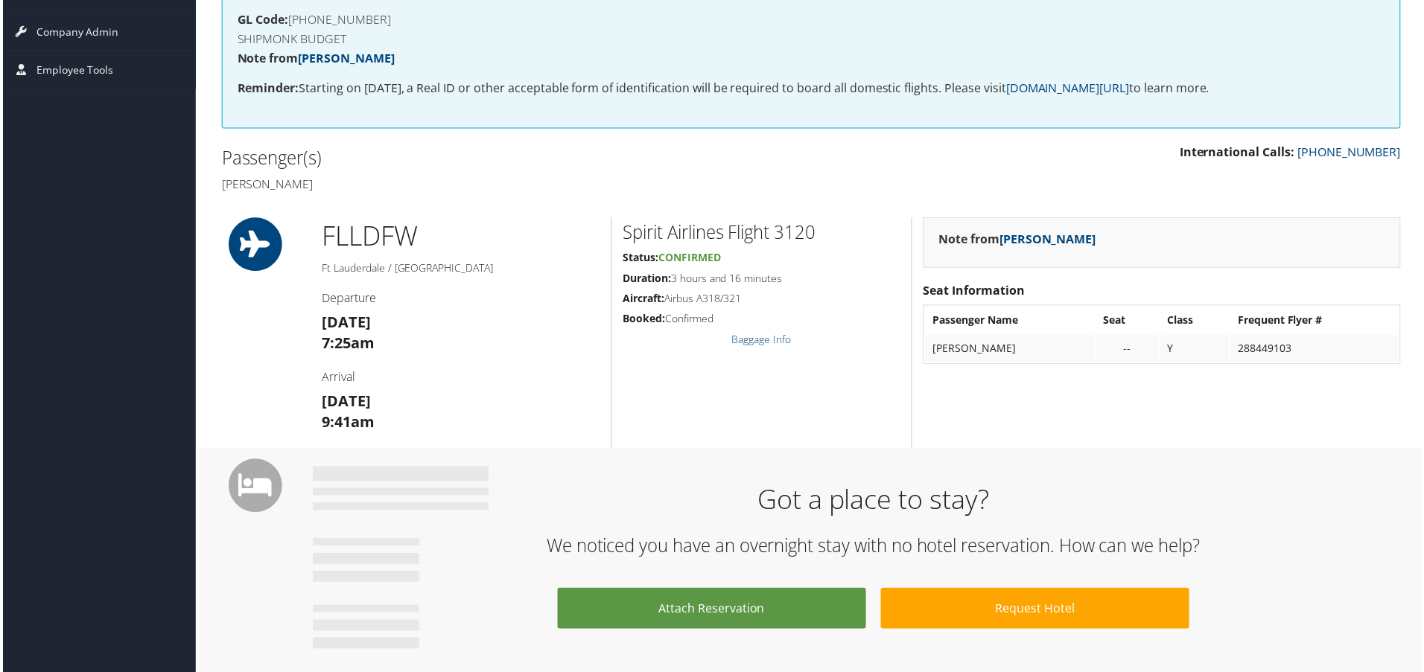
scroll to position [0, 0]
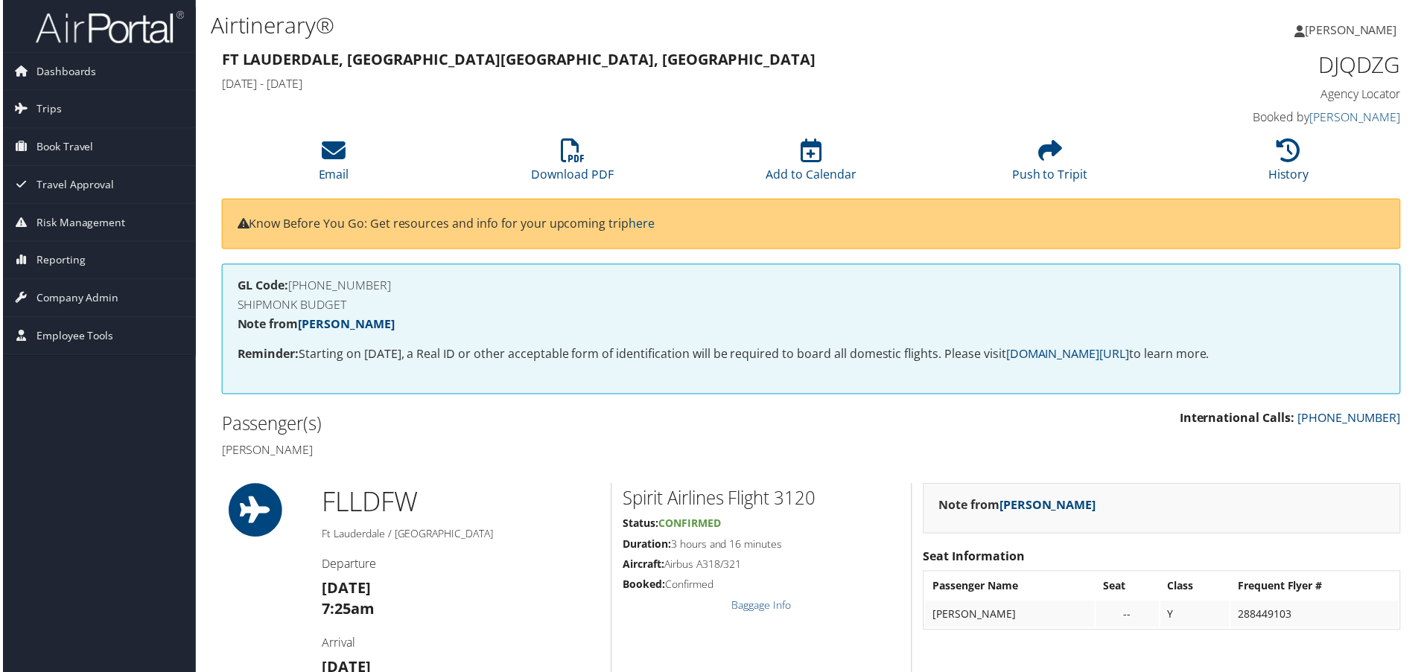
click at [1015, 417] on p "International Calls: 800-600-3737" at bounding box center [1113, 420] width 581 height 19
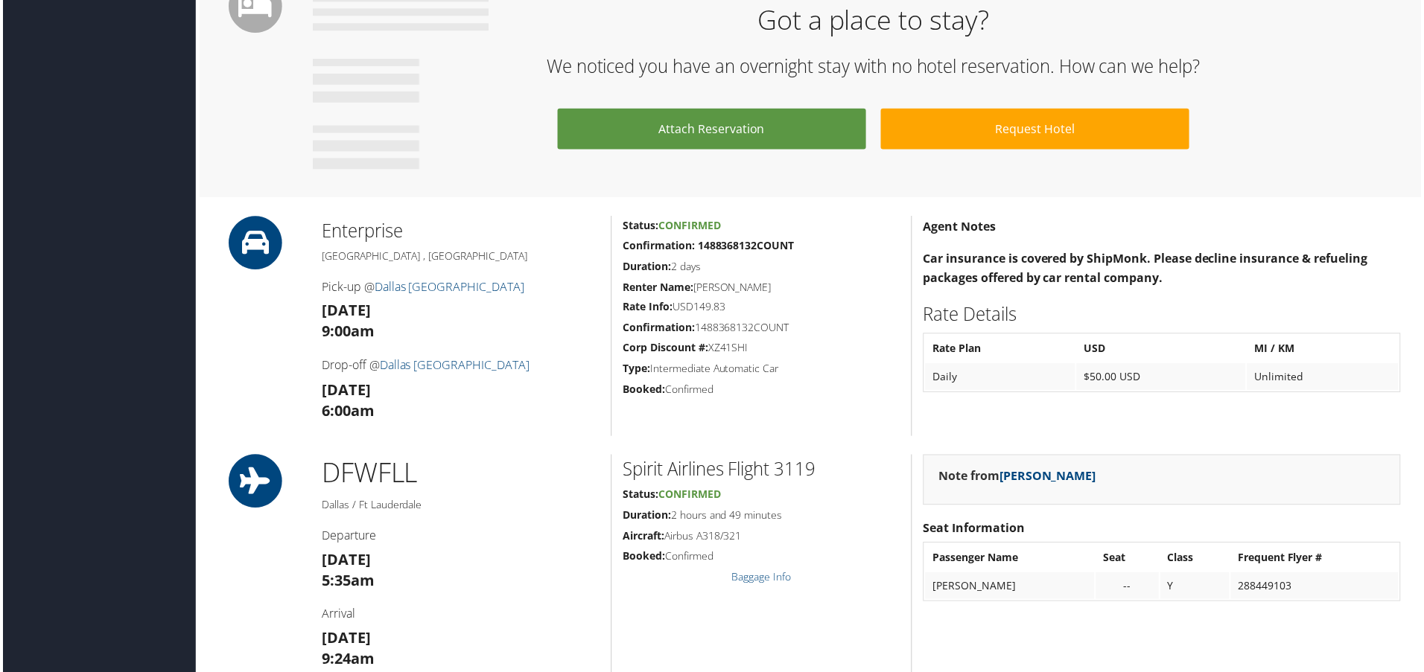
scroll to position [863, 0]
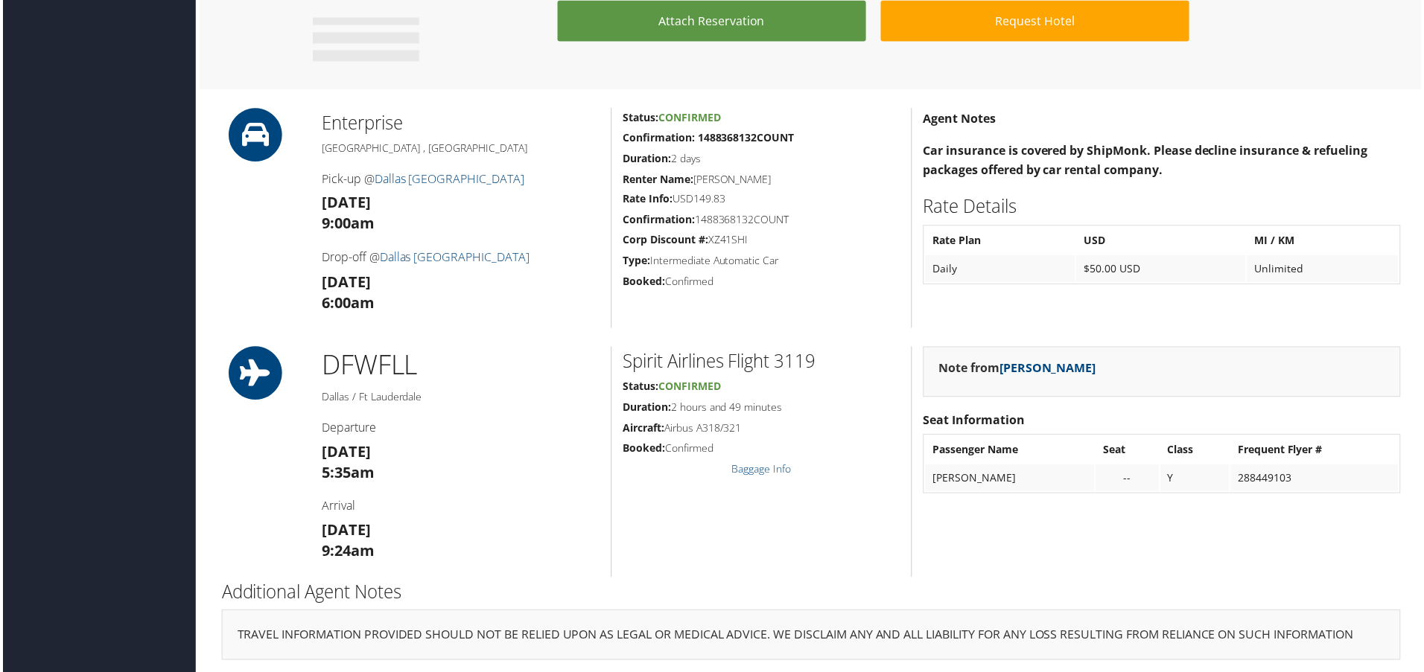
drag, startPoint x: 1024, startPoint y: 471, endPoint x: 927, endPoint y: 471, distance: 96.8
click at [927, 471] on td "CHRISTOPHER DAY" at bounding box center [1011, 480] width 170 height 27
click at [1093, 570] on div "Note from Andrew Kirkman Seat Information Passenger Name Seat Class Frequent Fl…" at bounding box center [1163, 464] width 503 height 232
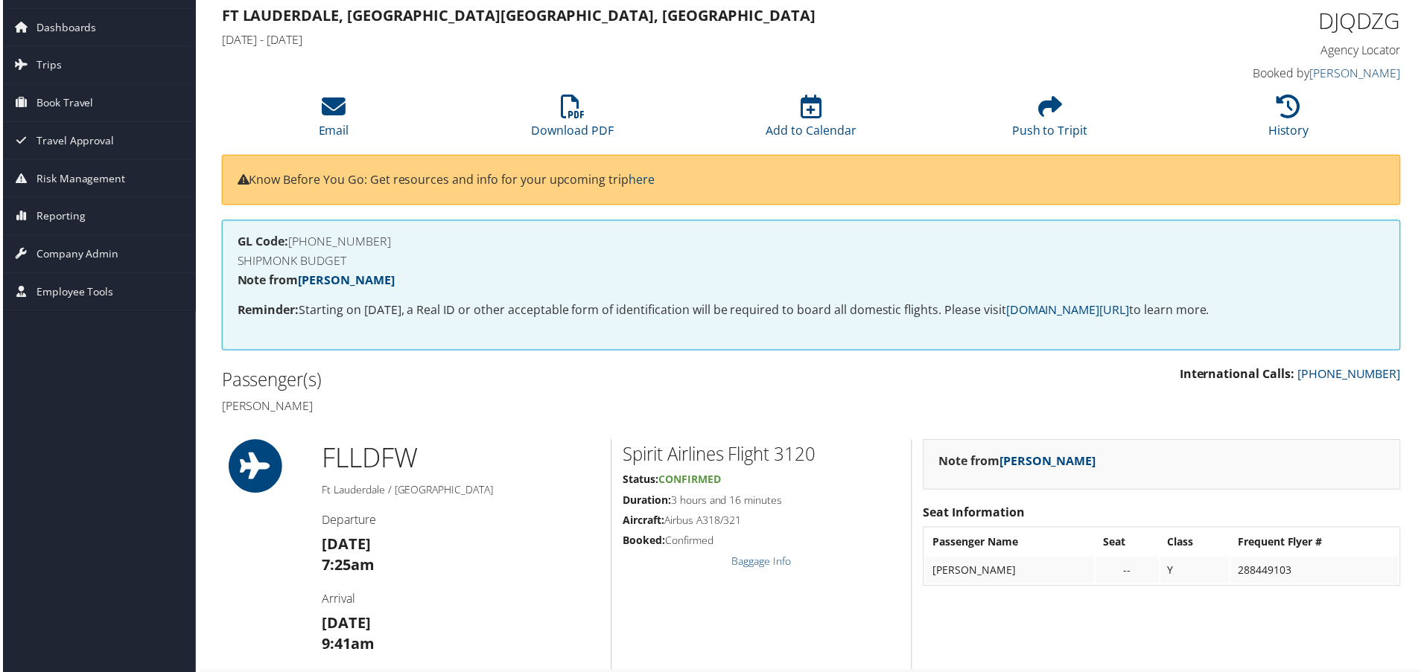
scroll to position [0, 0]
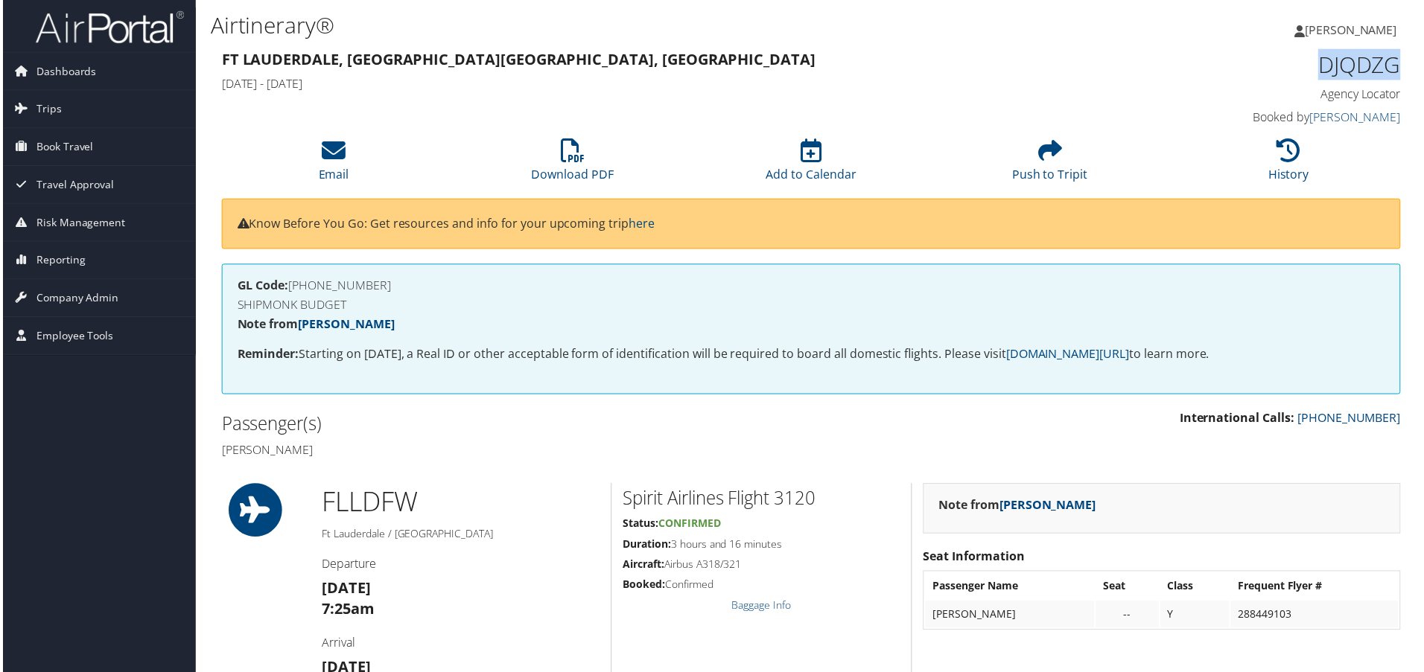
drag, startPoint x: 1404, startPoint y: 68, endPoint x: 1312, endPoint y: 66, distance: 92.4
click at [1312, 66] on div "DJQDZG Agency Locator Agency Locator DJQDZG Booked by Andrew Kirkman Booked by …" at bounding box center [1264, 89] width 302 height 85
copy h1 "DJQDZG"
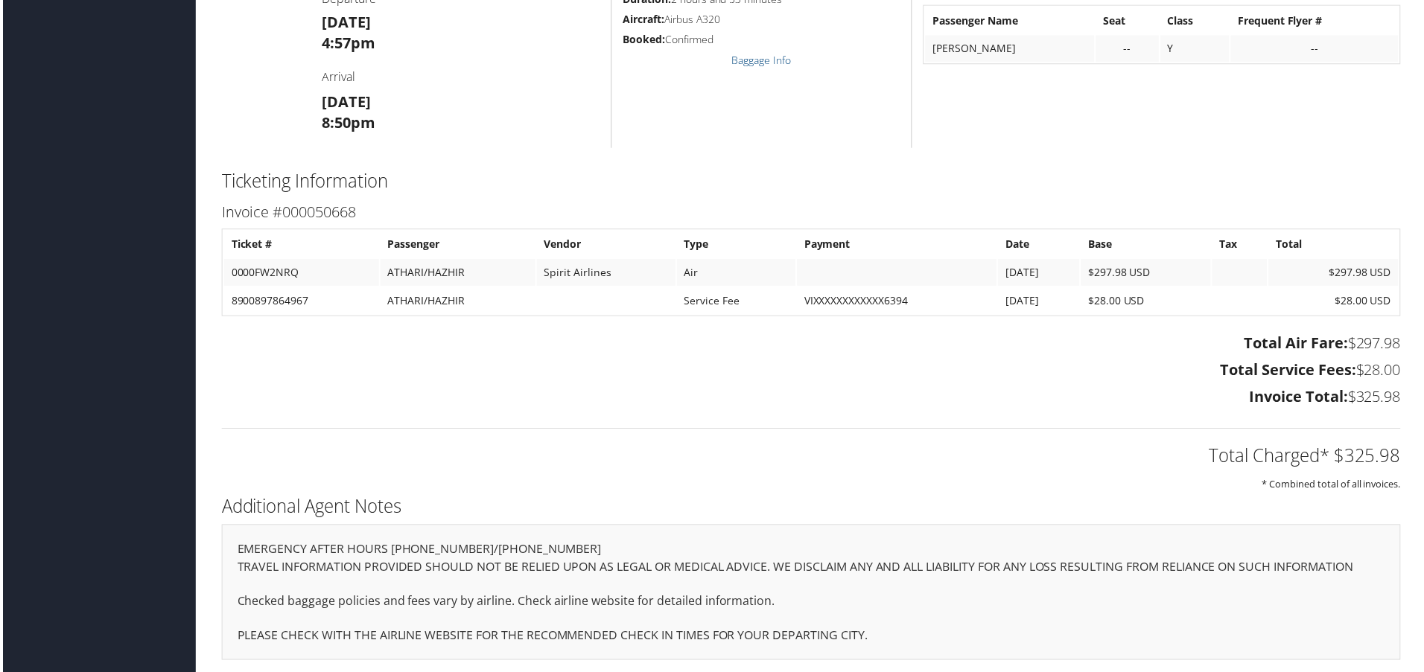
scroll to position [1347, 0]
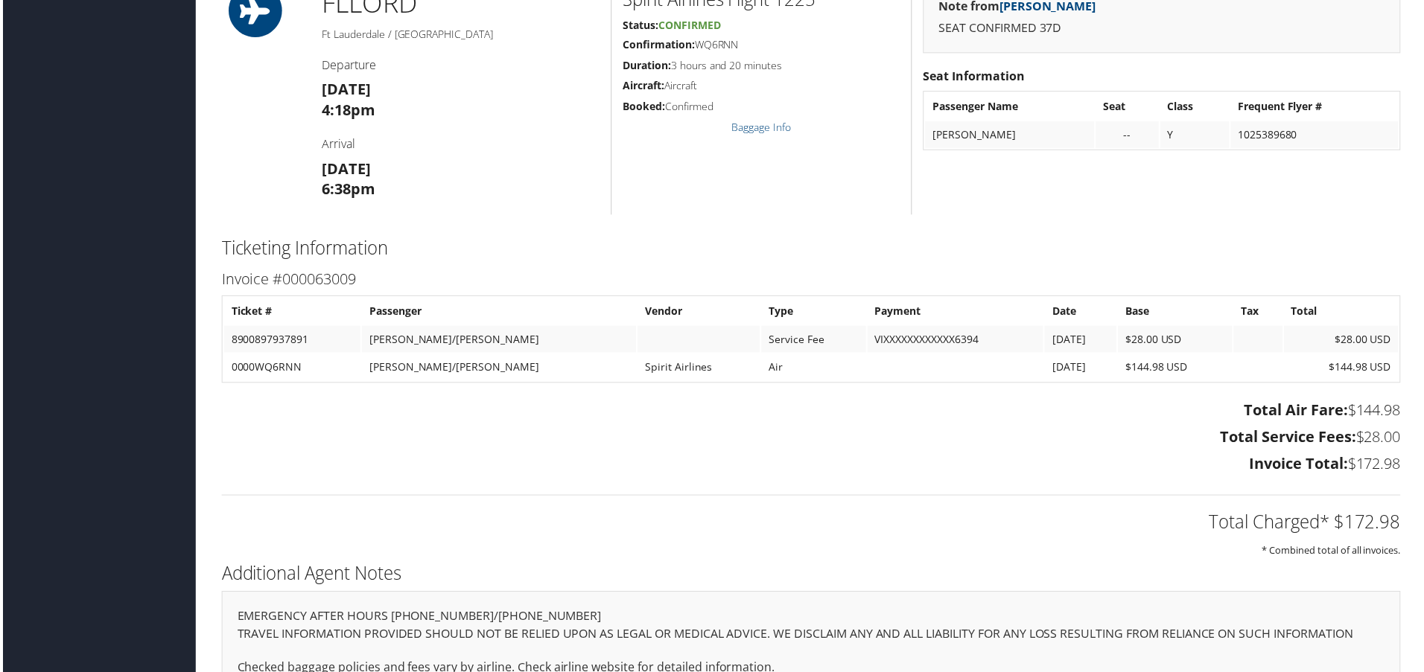
scroll to position [1088, 0]
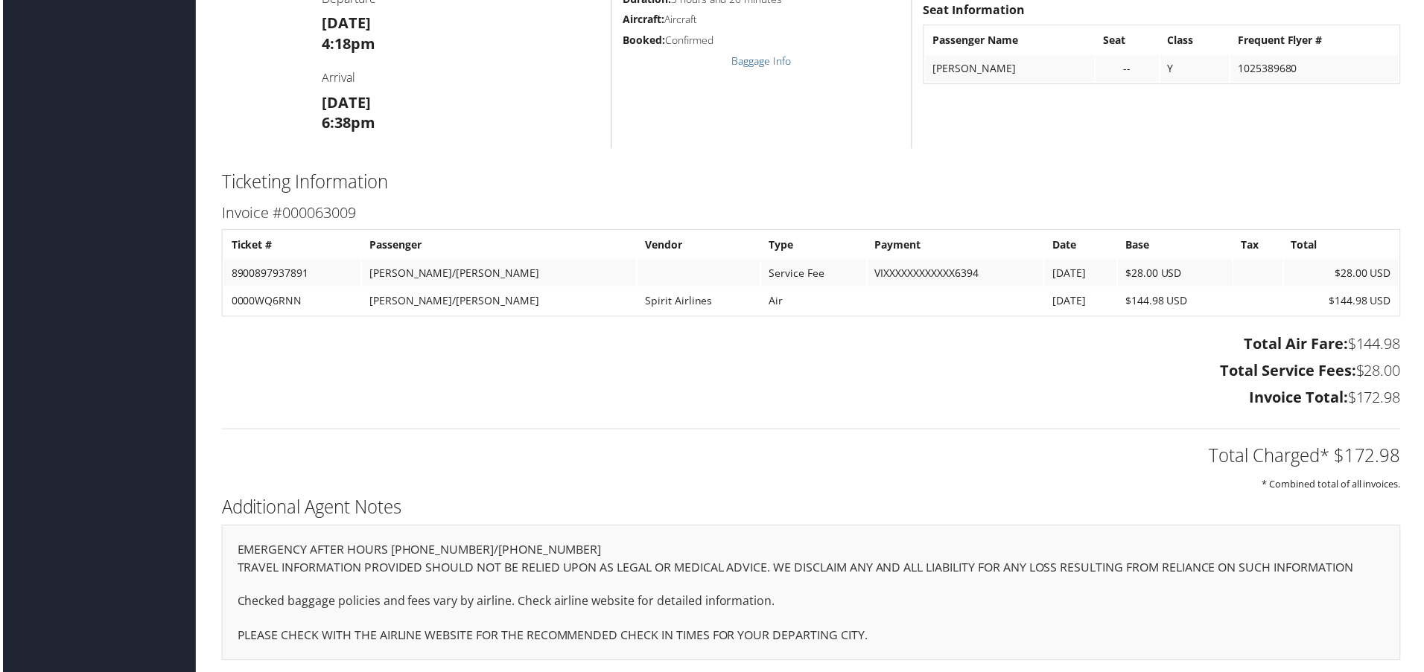
click at [1369, 339] on h3 "Total Air Fare: $144.98" at bounding box center [812, 345] width 1184 height 21
copy h3 "144.98"
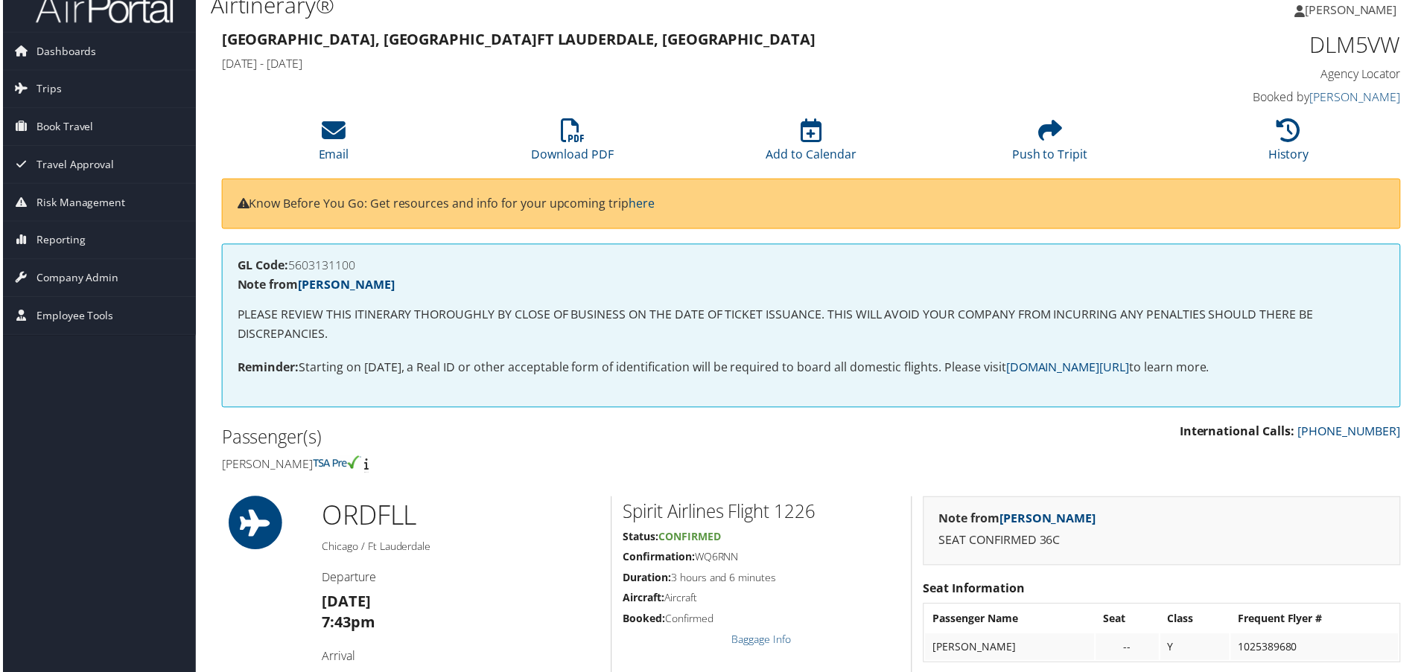
scroll to position [0, 0]
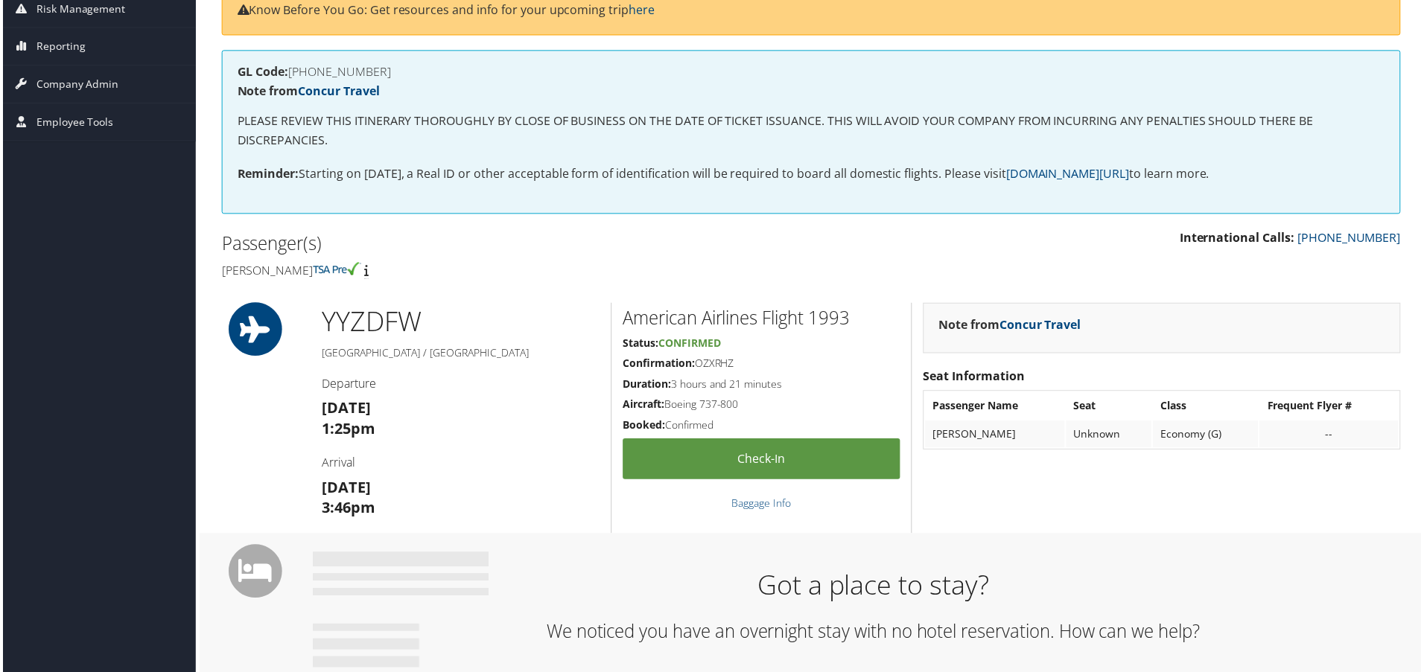
scroll to position [74, 0]
